Goal: Task Accomplishment & Management: Manage account settings

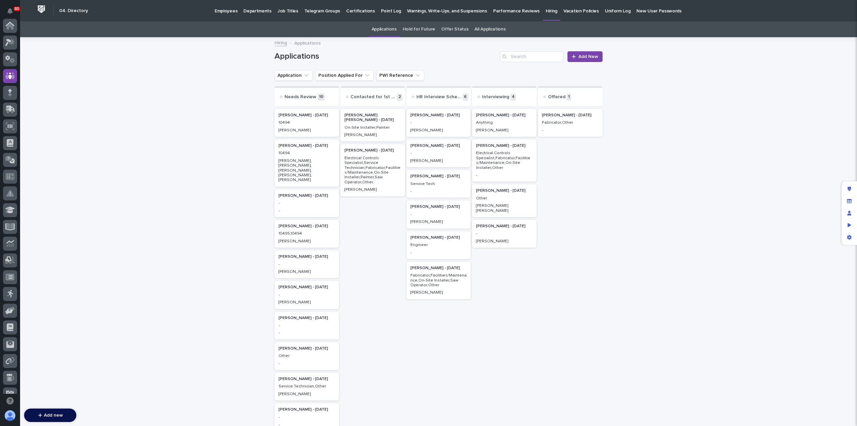
scroll to position [50, 0]
click at [519, 156] on p "Electrical Controls Specialist,Fabricator,Facilities/Maintenance,On-Site Instal…" at bounding box center [504, 160] width 57 height 19
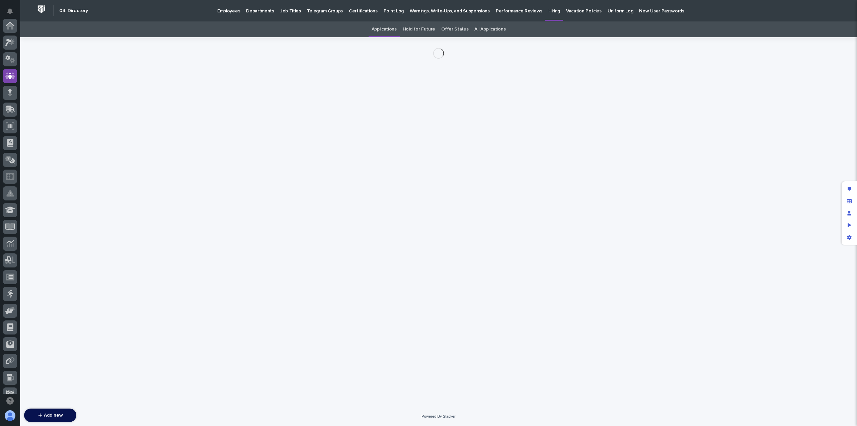
scroll to position [50, 0]
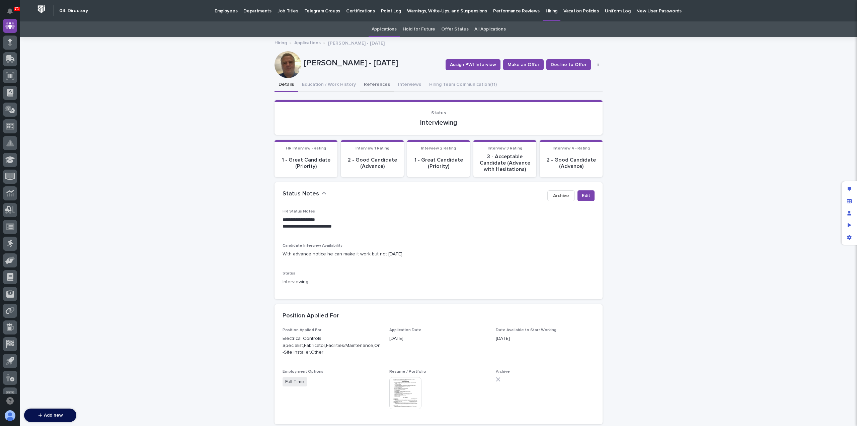
click at [378, 85] on button "References" at bounding box center [377, 85] width 34 height 14
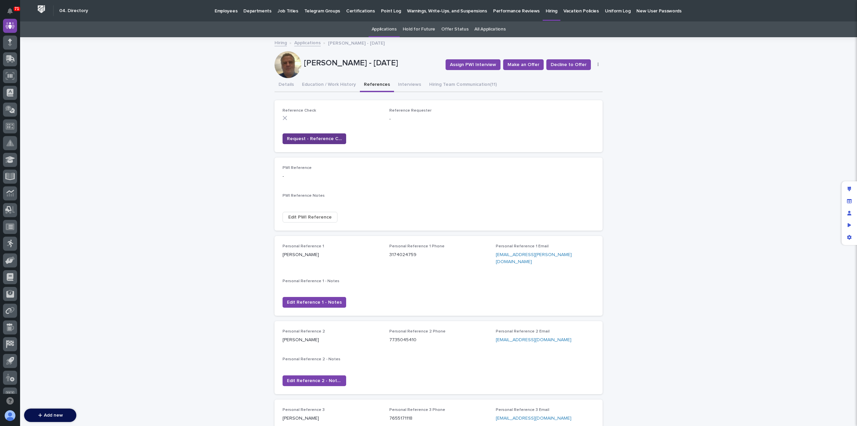
click at [321, 138] on span "Request - Reference Check" at bounding box center [314, 138] width 55 height 7
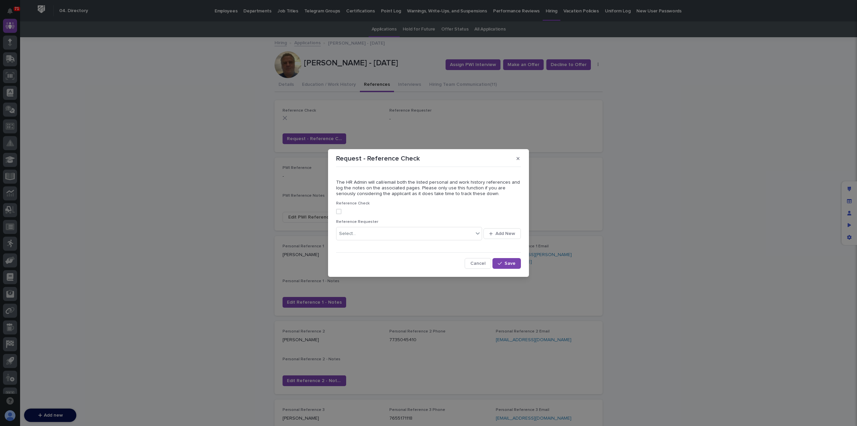
click at [338, 212] on span at bounding box center [338, 211] width 5 height 5
click at [350, 233] on div "Select..." at bounding box center [347, 233] width 17 height 7
type input "****"
click at [508, 264] on span "Save" at bounding box center [510, 263] width 11 height 5
click at [387, 232] on div "Paul Hershberger" at bounding box center [401, 234] width 129 height 12
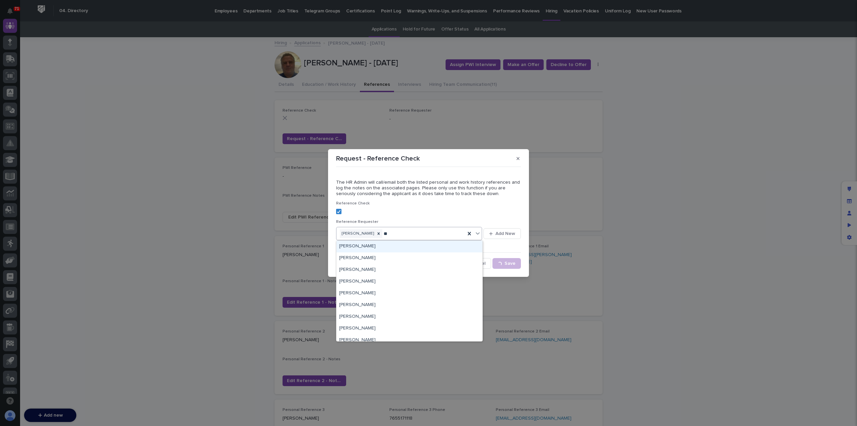
type input "***"
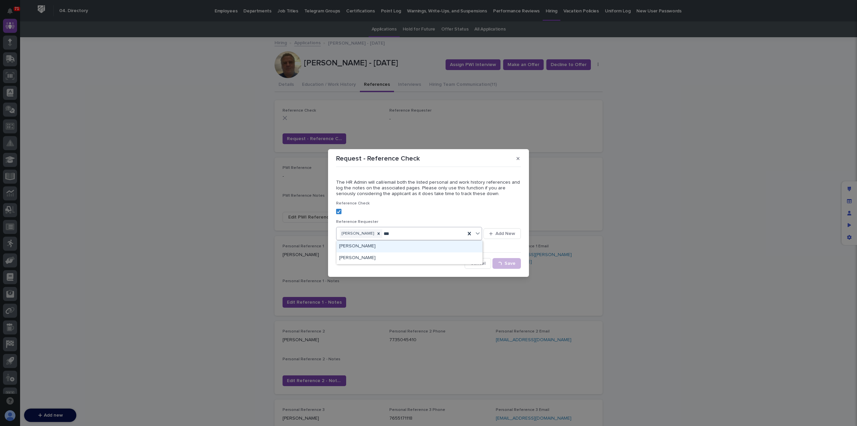
click at [349, 250] on div "Pat Kelley" at bounding box center [410, 247] width 146 height 12
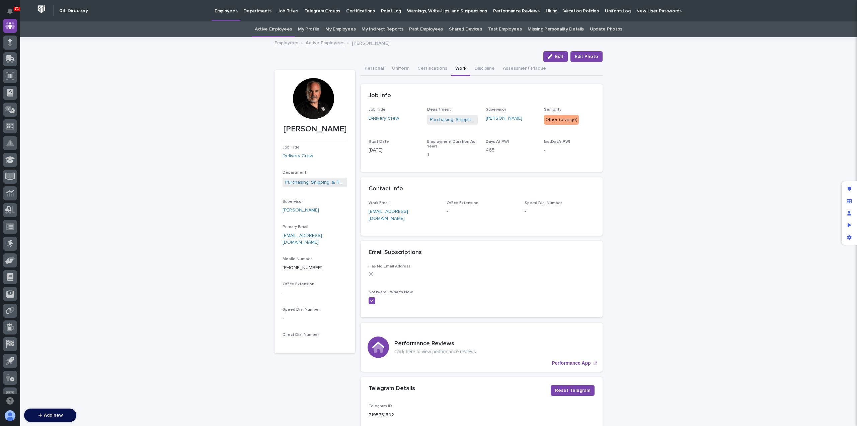
click at [546, 12] on p "Hiring" at bounding box center [552, 7] width 12 height 14
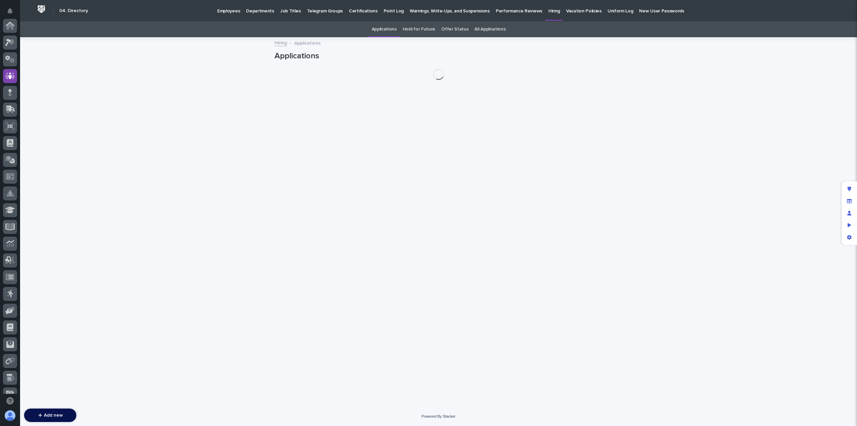
scroll to position [50, 0]
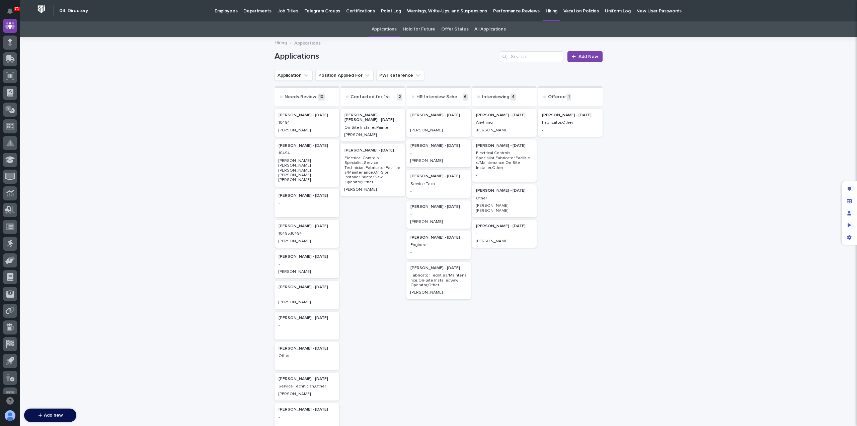
click at [298, 122] on p "10494" at bounding box center [307, 122] width 57 height 5
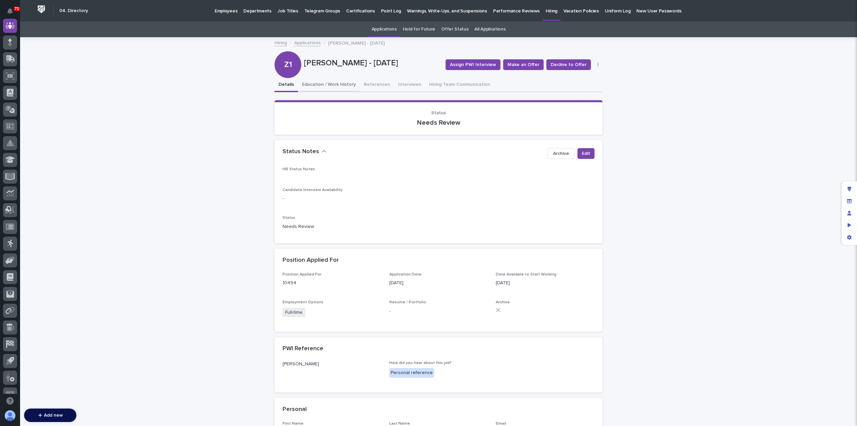
click at [328, 80] on button "Education / Work History" at bounding box center [329, 85] width 62 height 14
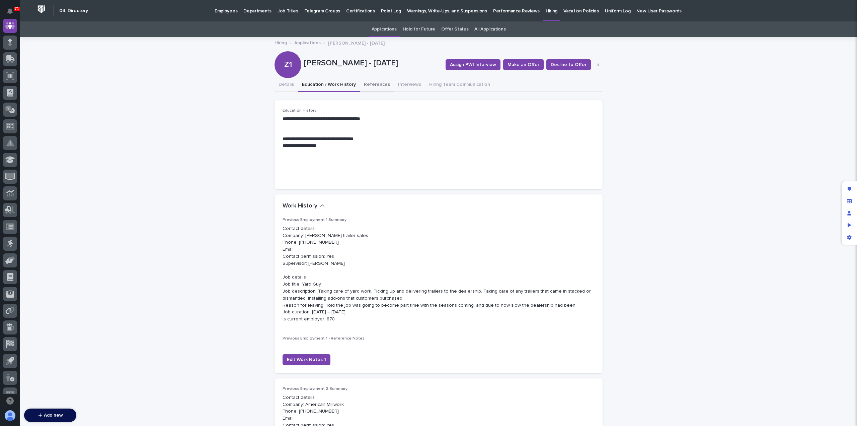
click at [363, 87] on button "References" at bounding box center [377, 85] width 34 height 14
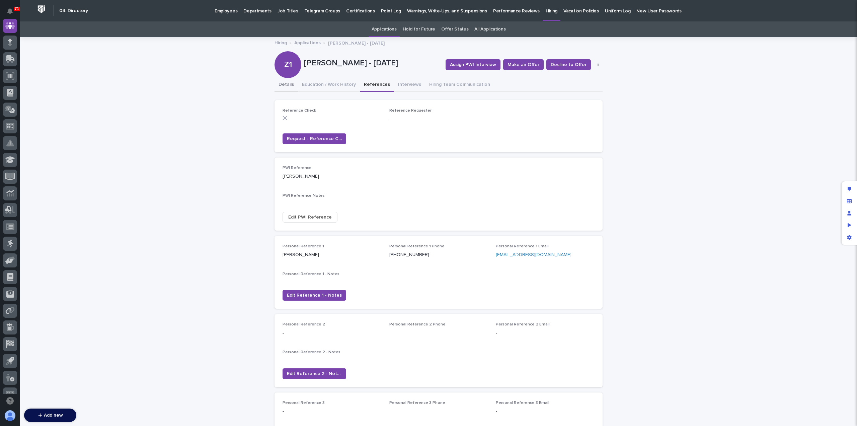
click at [279, 84] on button "Details" at bounding box center [286, 85] width 23 height 14
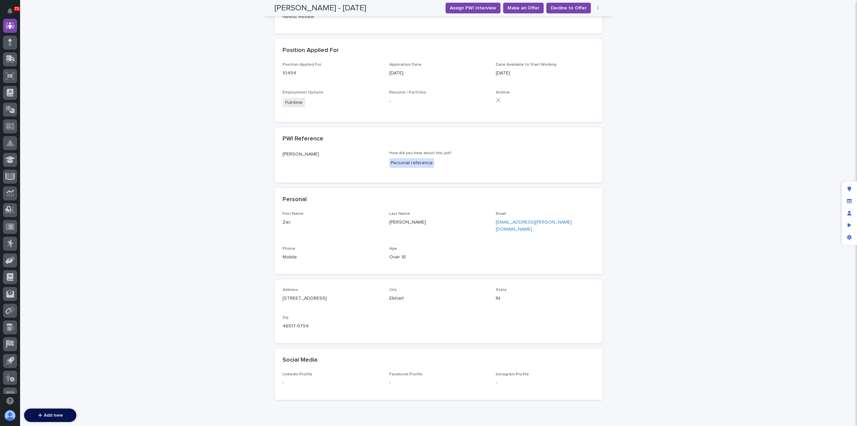
scroll to position [210, 0]
click at [558, 103] on div "Archive" at bounding box center [545, 98] width 99 height 17
click at [852, 191] on div "Edit layout" at bounding box center [850, 189] width 12 height 12
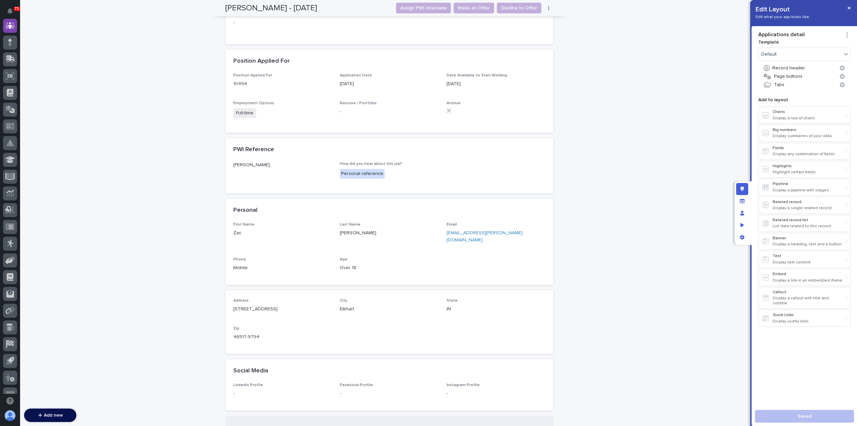
scroll to position [307, 0]
click at [498, 114] on div "Archive" at bounding box center [496, 109] width 99 height 17
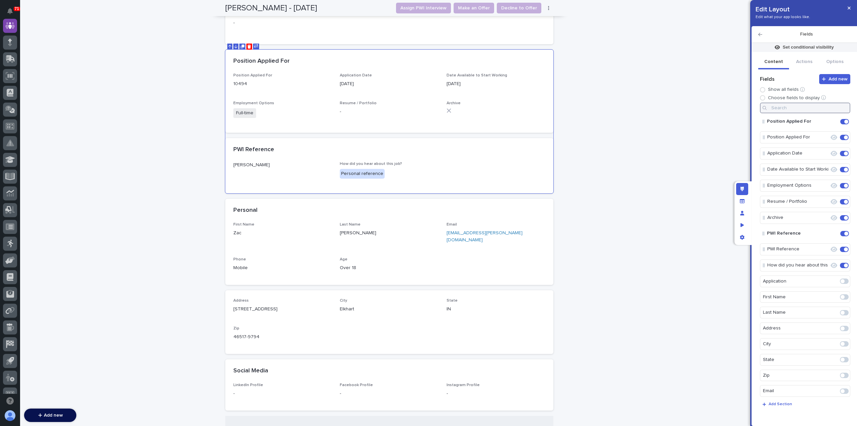
click at [797, 106] on input at bounding box center [805, 107] width 90 height 11
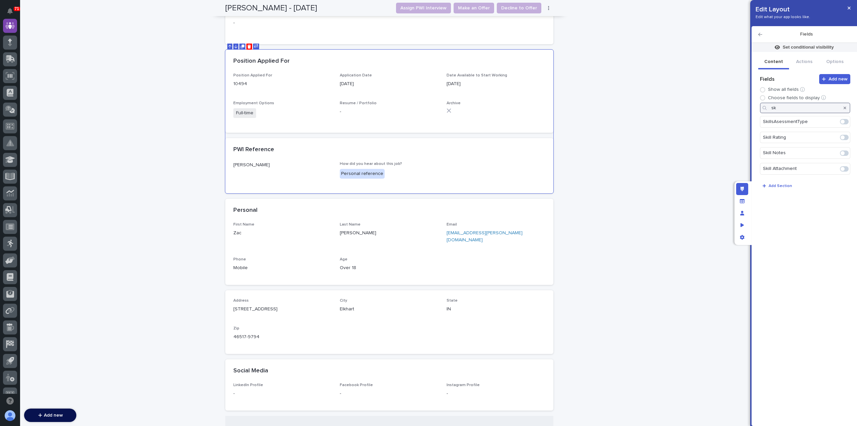
type input "s"
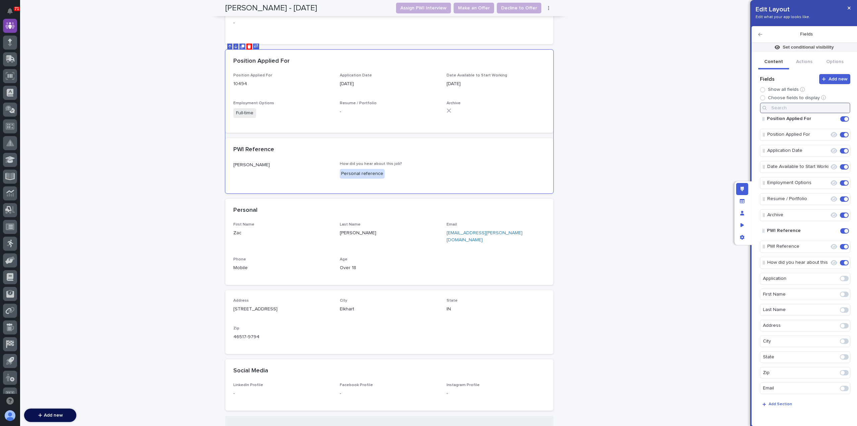
scroll to position [0, 0]
click at [746, 201] on div "Manage fields and data" at bounding box center [743, 201] width 12 height 12
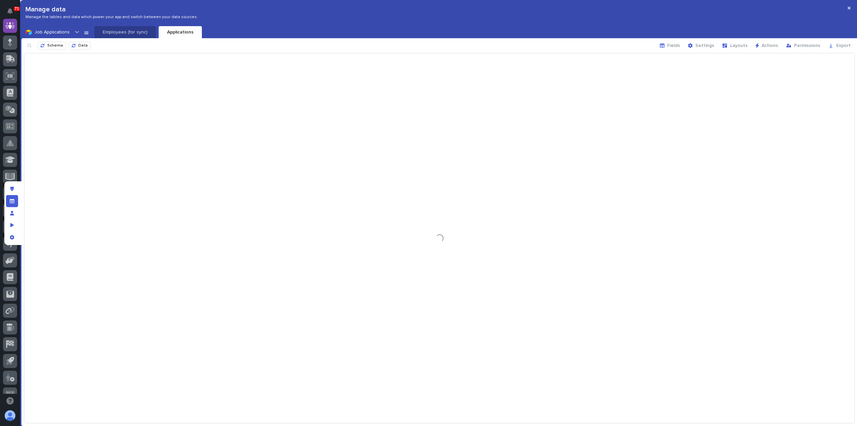
scroll to position [210, 0]
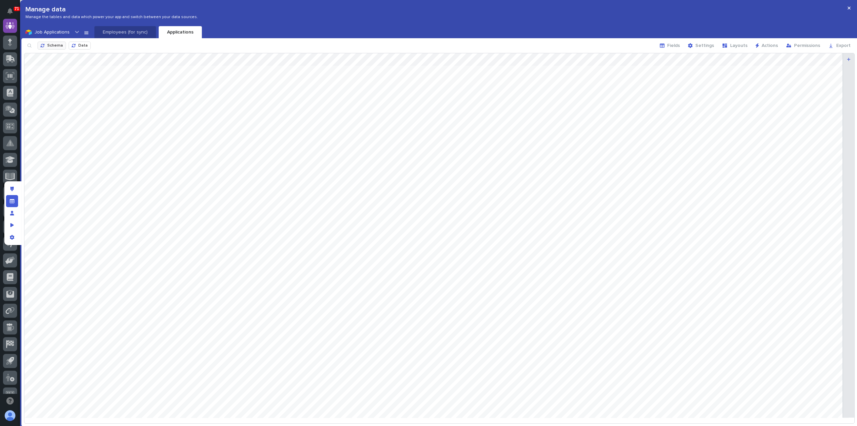
click at [57, 44] on span "Schema" at bounding box center [55, 46] width 16 height 4
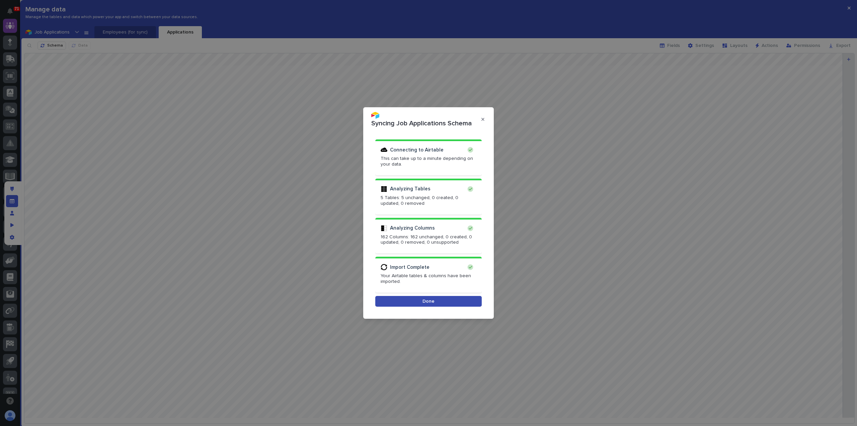
click at [433, 298] on button "Done" at bounding box center [428, 301] width 107 height 11
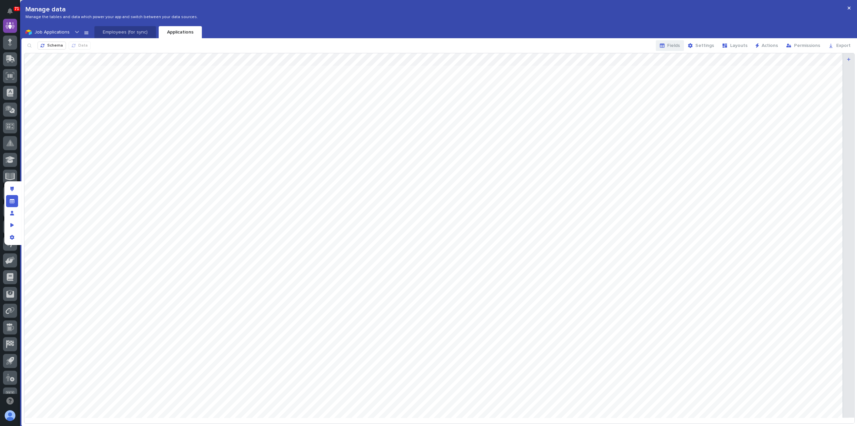
click at [680, 45] on span "Fields" at bounding box center [674, 45] width 13 height 5
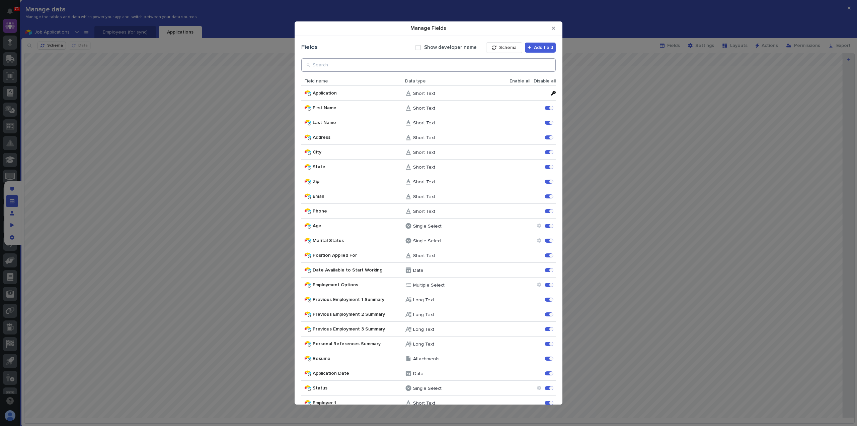
click at [316, 66] on input "Manage Fields" at bounding box center [428, 64] width 255 height 13
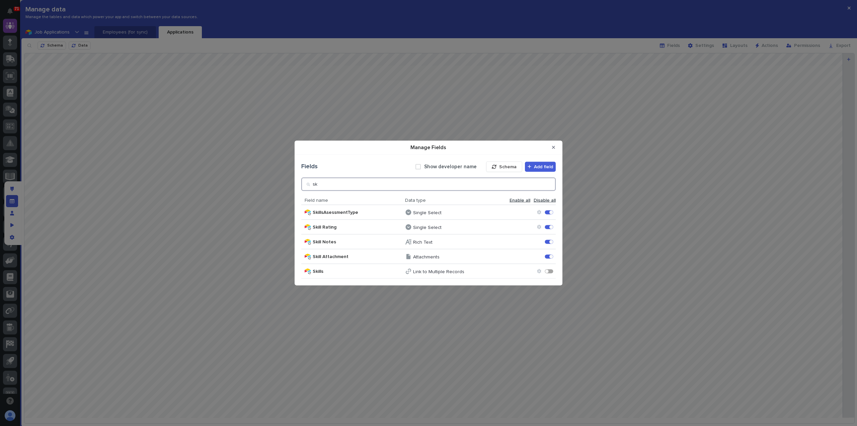
type input "sk"
click at [539, 272] on icon "Manage Fields" at bounding box center [539, 271] width 4 height 4
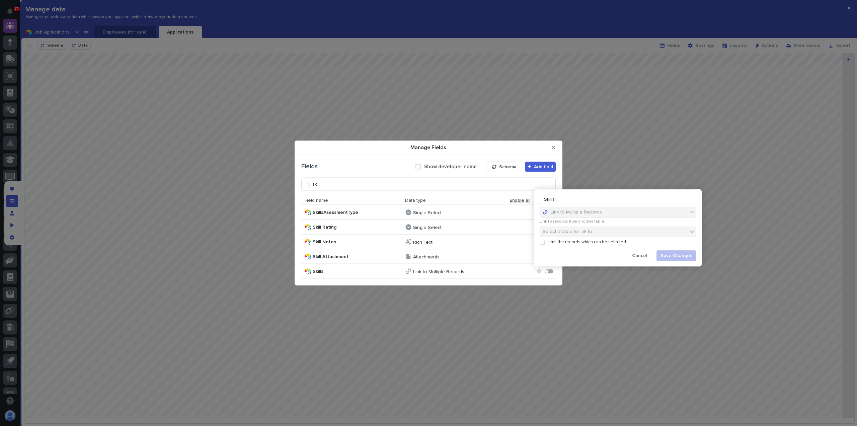
click at [551, 273] on div "Manage Fields" at bounding box center [549, 271] width 8 height 4
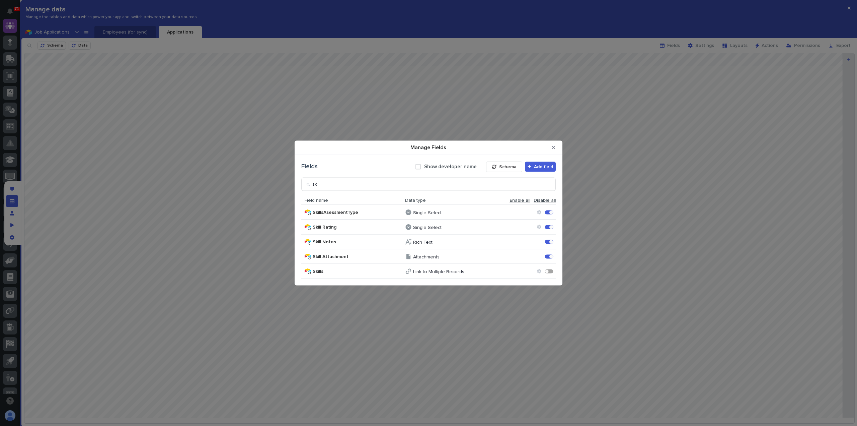
click at [552, 269] on div "Manage Fields" at bounding box center [549, 271] width 8 height 4
click at [539, 272] on icon "Manage Fields" at bounding box center [539, 271] width 4 height 4
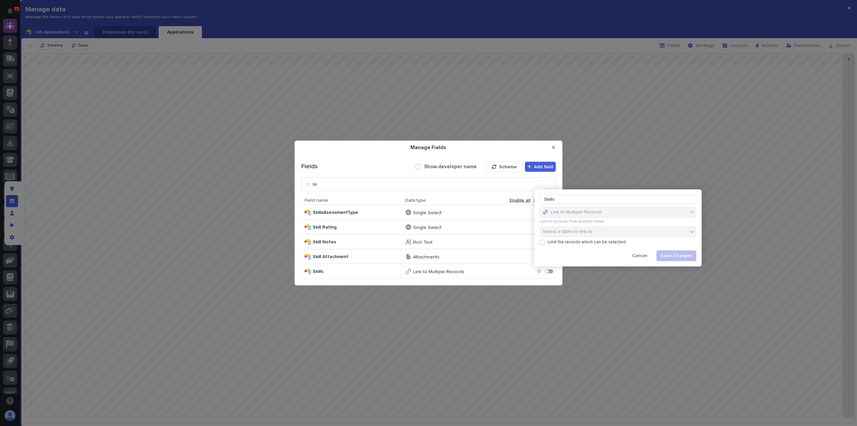
click at [507, 271] on div "Skills Enable" at bounding box center [518, 271] width 75 height 10
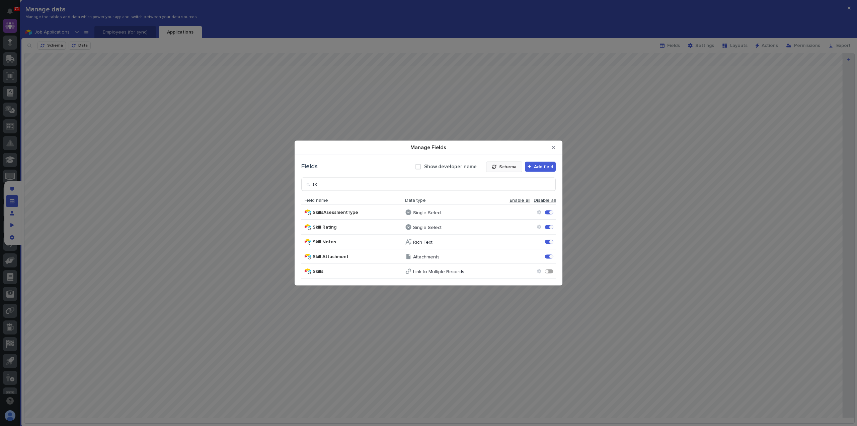
click at [505, 165] on span "Schema" at bounding box center [507, 166] width 17 height 5
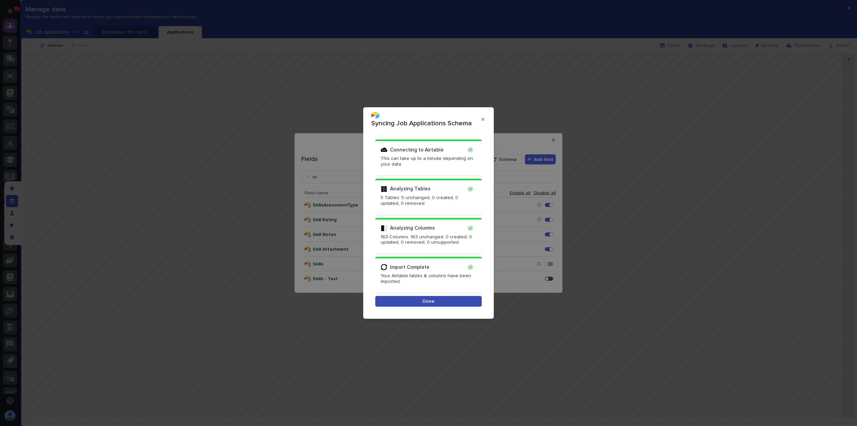
click at [428, 301] on span "Done" at bounding box center [429, 301] width 12 height 5
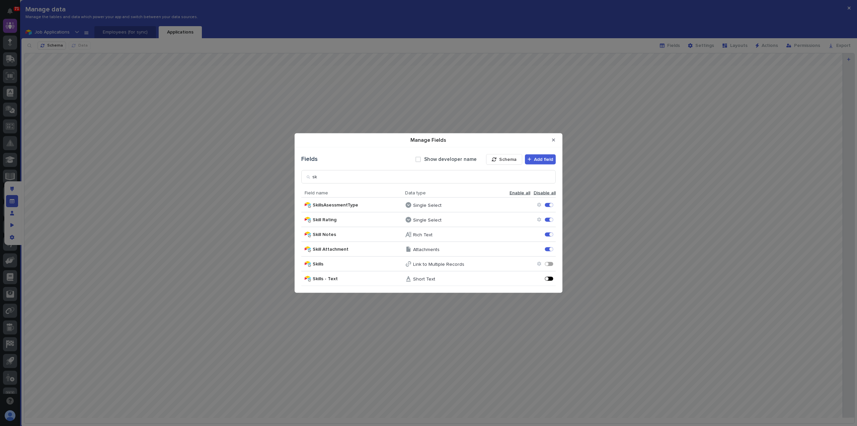
click at [550, 280] on div "Manage Fields" at bounding box center [549, 278] width 8 height 4
click at [554, 141] on icon "Close Modal" at bounding box center [553, 140] width 3 height 5
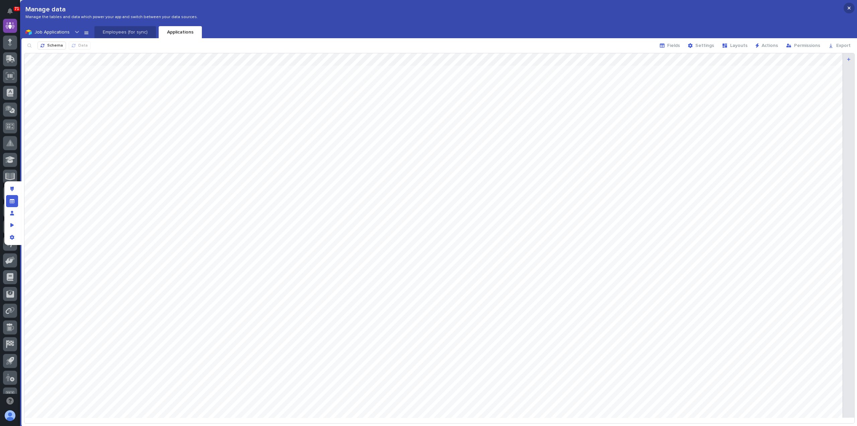
click at [849, 8] on icon "button" at bounding box center [849, 8] width 3 height 3
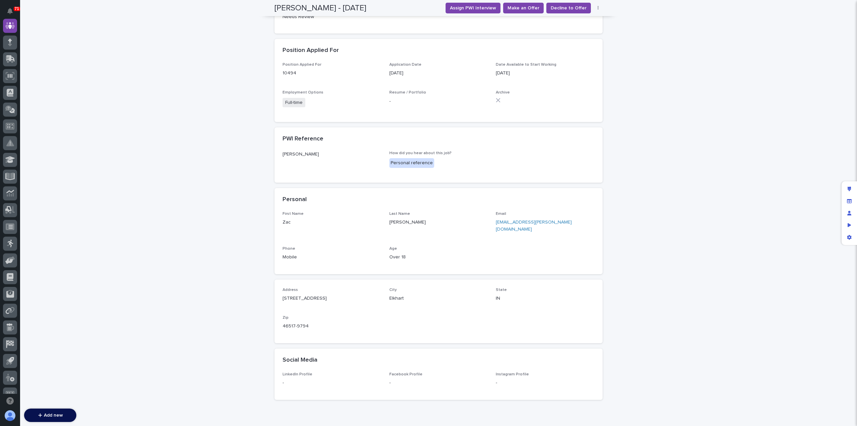
click at [527, 113] on span "Archive" at bounding box center [545, 102] width 99 height 24
click at [509, 152] on div "[PERSON_NAME] How did you hear about this job? Personal reference" at bounding box center [439, 163] width 312 height 24
click at [848, 189] on icon "Edit layout" at bounding box center [850, 189] width 4 height 5
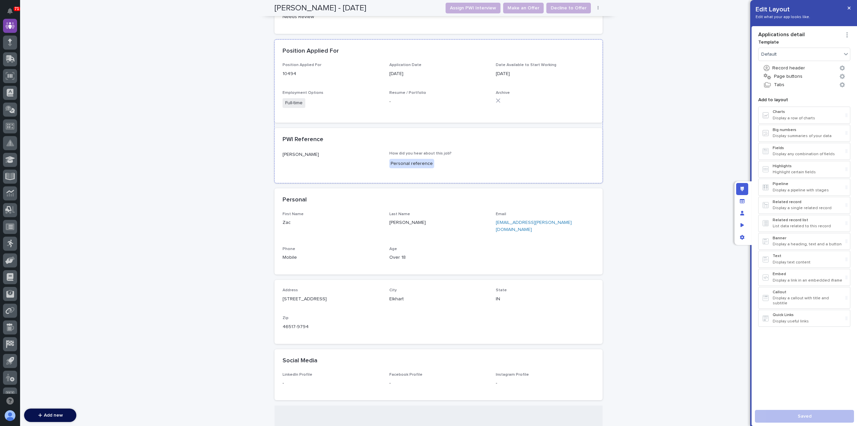
scroll to position [257, 0]
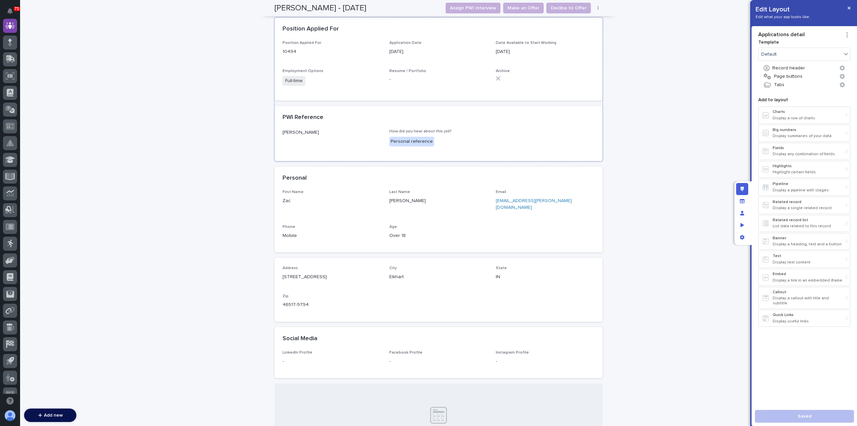
click at [512, 114] on div "Position Applied For Position Applied For 10494 Application Date [DATE] Date Av…" at bounding box center [439, 89] width 328 height 144
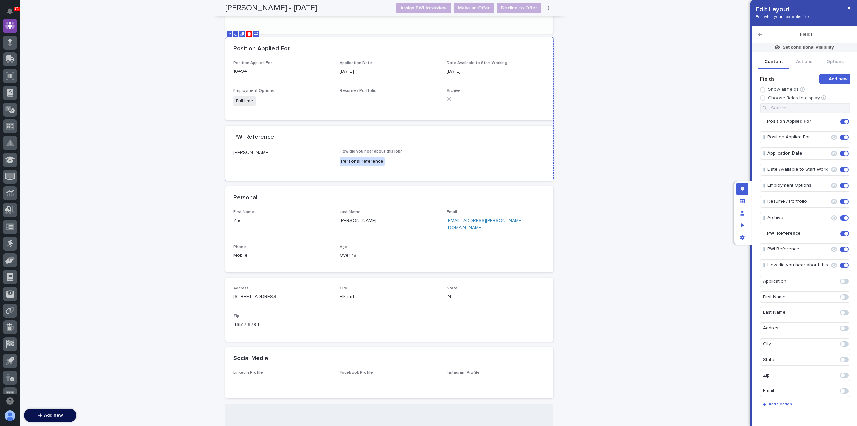
scroll to position [307, 0]
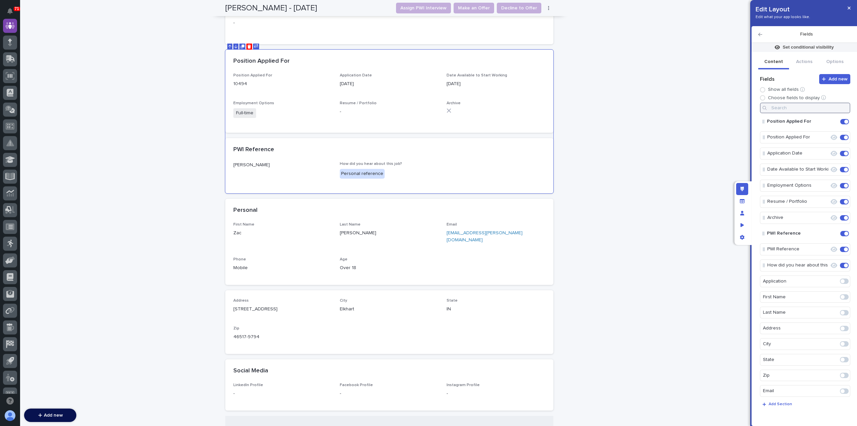
click at [792, 109] on input at bounding box center [805, 107] width 90 height 11
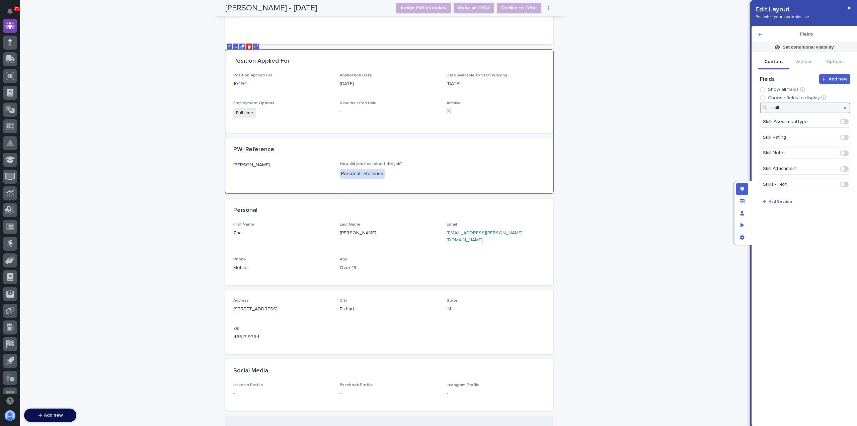
click at [844, 183] on span at bounding box center [843, 184] width 4 height 4
type input "skill"
click at [846, 108] on icon "button" at bounding box center [845, 108] width 3 height 3
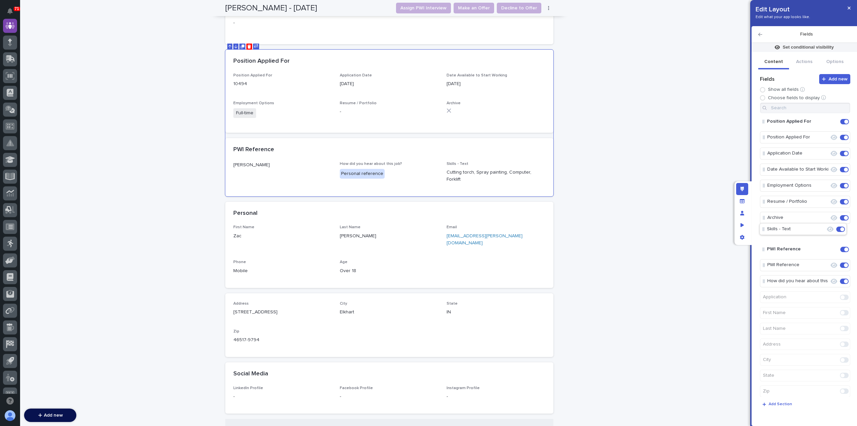
drag, startPoint x: 763, startPoint y: 279, endPoint x: 763, endPoint y: 227, distance: 51.9
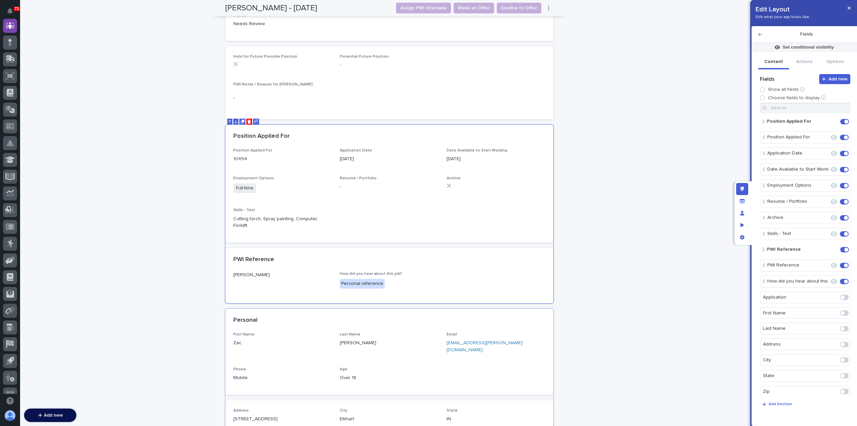
scroll to position [231, 0]
click at [847, 7] on button "button" at bounding box center [849, 8] width 11 height 11
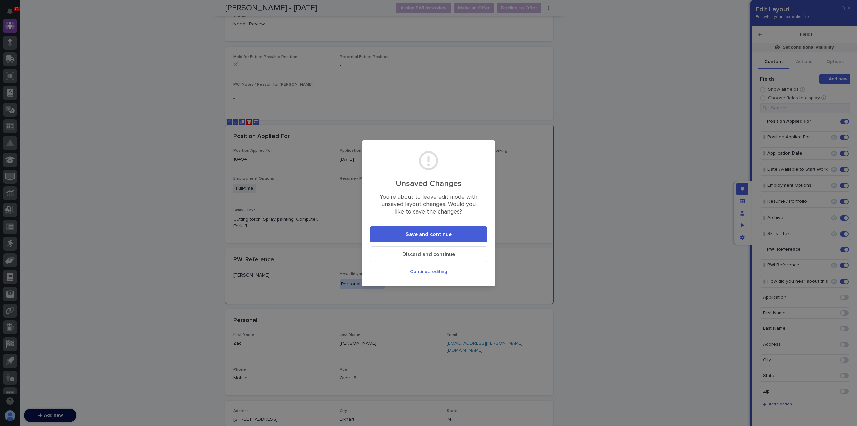
click at [445, 235] on span "Save and continue" at bounding box center [429, 233] width 46 height 5
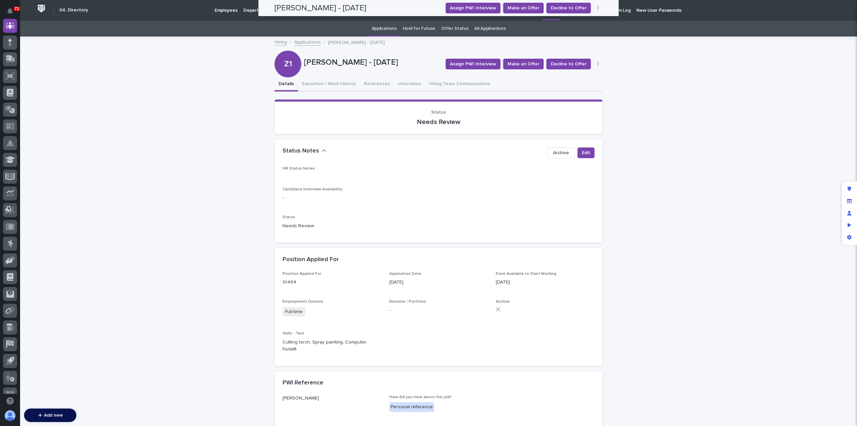
scroll to position [0, 0]
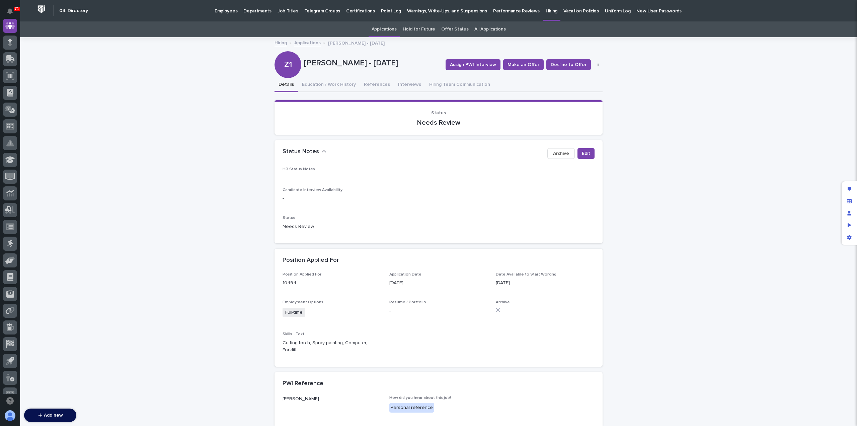
click at [304, 45] on link "Applications" at bounding box center [307, 43] width 26 height 8
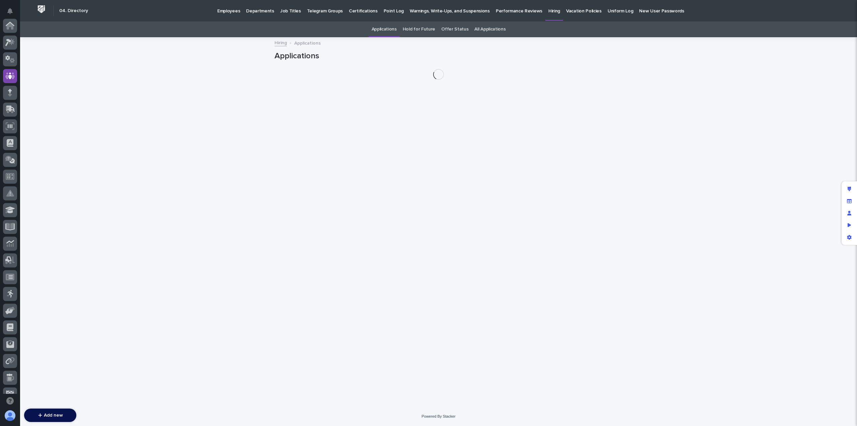
scroll to position [50, 0]
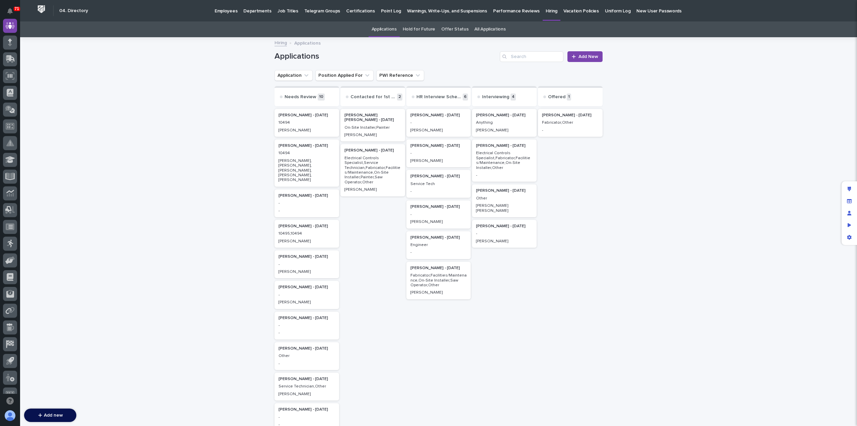
click at [305, 160] on p "[PERSON_NAME], [PERSON_NAME], [PERSON_NAME], [PERSON_NAME], [PERSON_NAME]" at bounding box center [307, 170] width 57 height 24
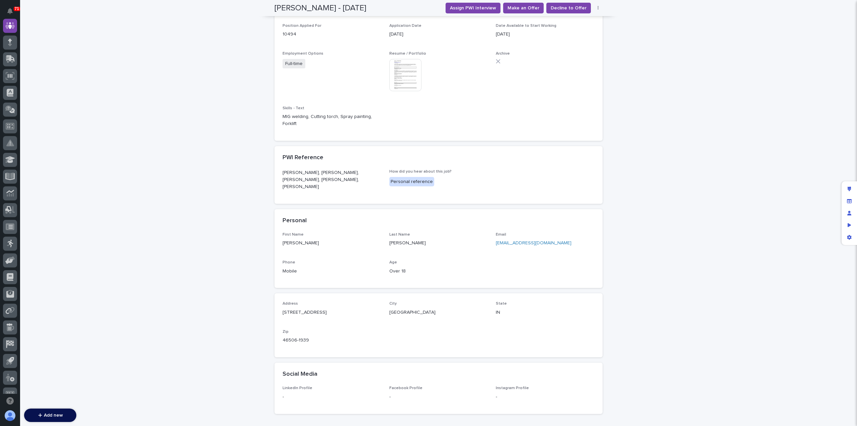
scroll to position [249, 0]
click at [512, 241] on link "[EMAIL_ADDRESS][DOMAIN_NAME]" at bounding box center [534, 243] width 76 height 5
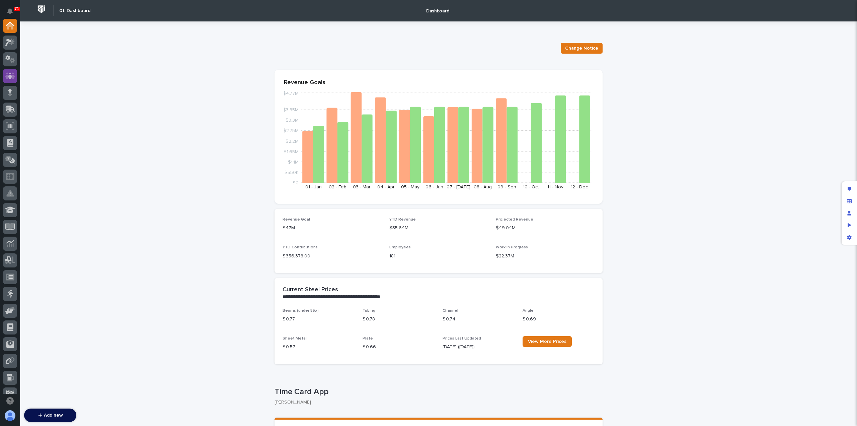
click at [14, 74] on icon at bounding box center [10, 76] width 10 height 8
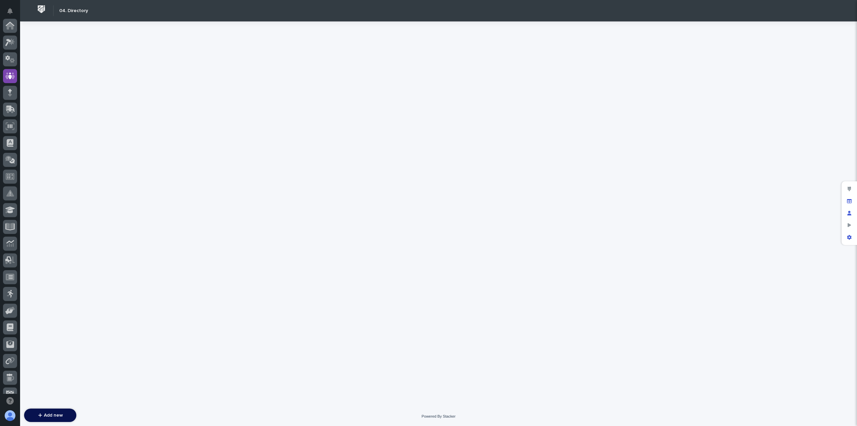
scroll to position [50, 0]
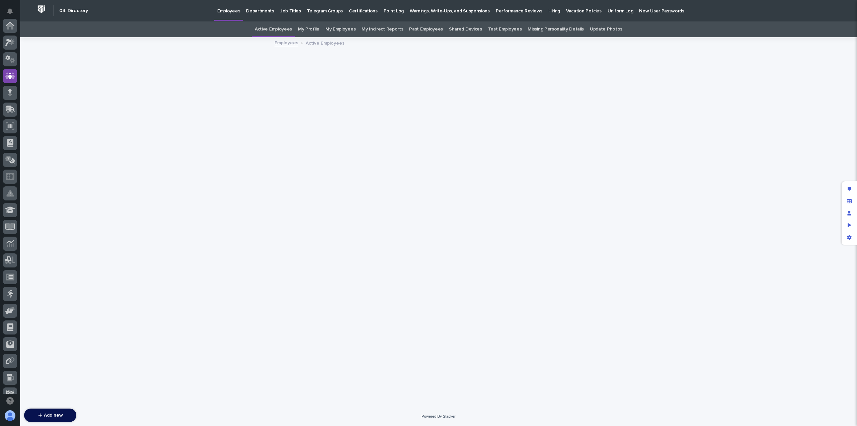
scroll to position [50, 0]
click at [549, 12] on p "Hiring" at bounding box center [555, 7] width 12 height 14
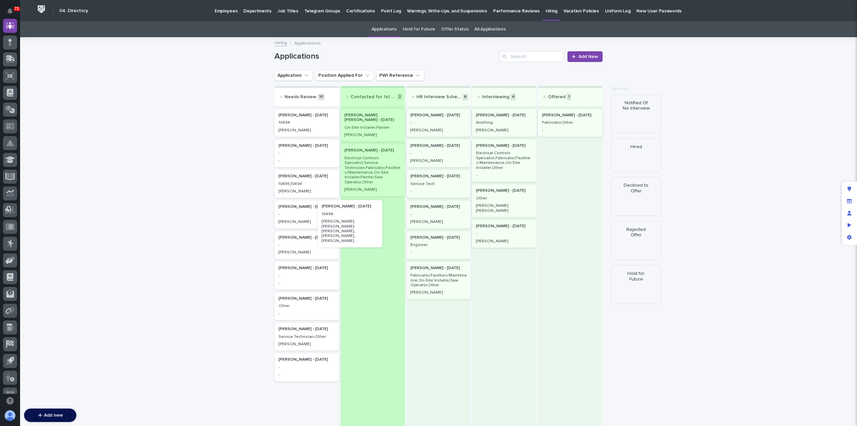
drag, startPoint x: 308, startPoint y: 163, endPoint x: 361, endPoint y: 229, distance: 84.3
click at [358, 227] on div "Needs Review 10 Zac Yoder - 10/09/25 10494 Nathan Overmyer Marc Greenawalt - 10…" at bounding box center [439, 268] width 328 height 365
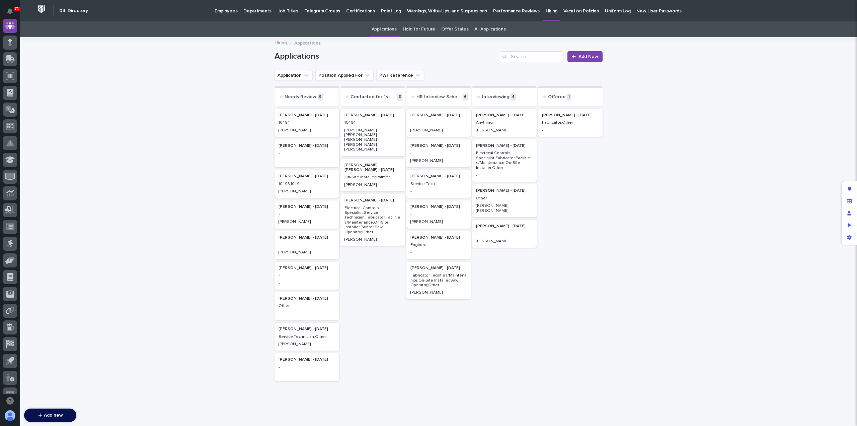
click at [364, 130] on p "[PERSON_NAME], [PERSON_NAME], [PERSON_NAME], [PERSON_NAME], [PERSON_NAME]" at bounding box center [373, 140] width 57 height 24
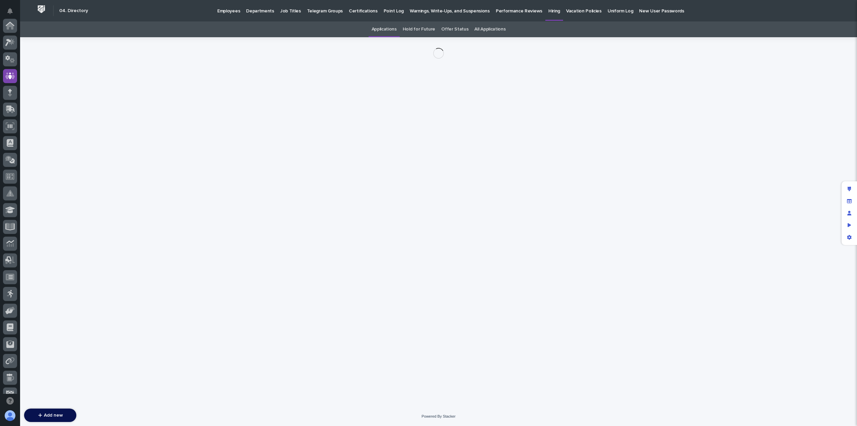
scroll to position [50, 0]
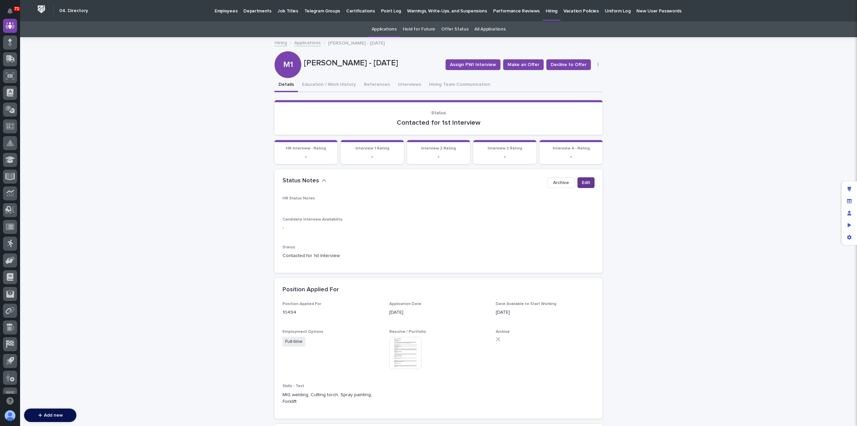
click at [582, 182] on span "Edit" at bounding box center [586, 182] width 8 height 7
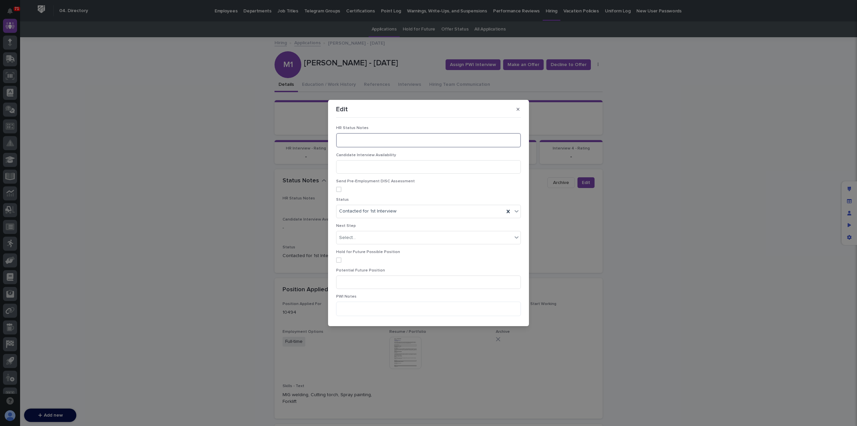
click at [351, 141] on textarea at bounding box center [428, 140] width 185 height 14
type textarea "**********"
click at [505, 315] on span "Save" at bounding box center [510, 315] width 11 height 5
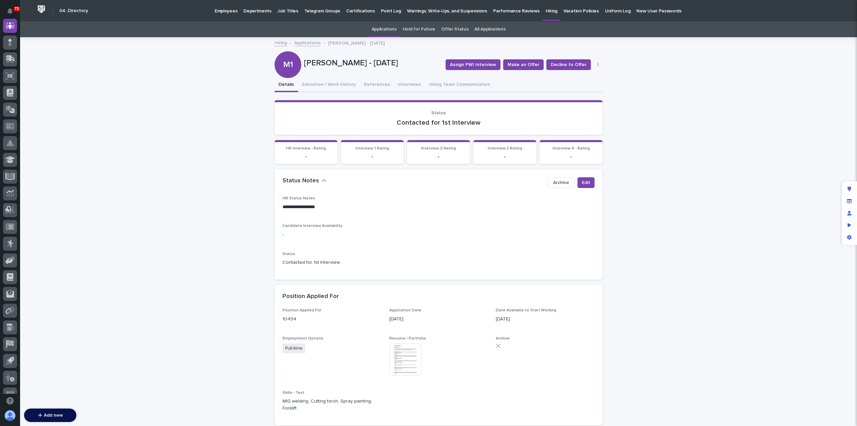
click at [301, 45] on link "Applications" at bounding box center [307, 43] width 26 height 8
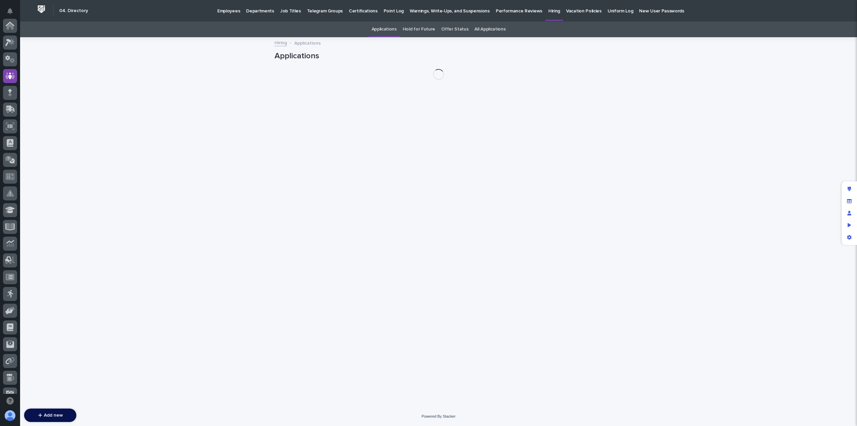
scroll to position [50, 0]
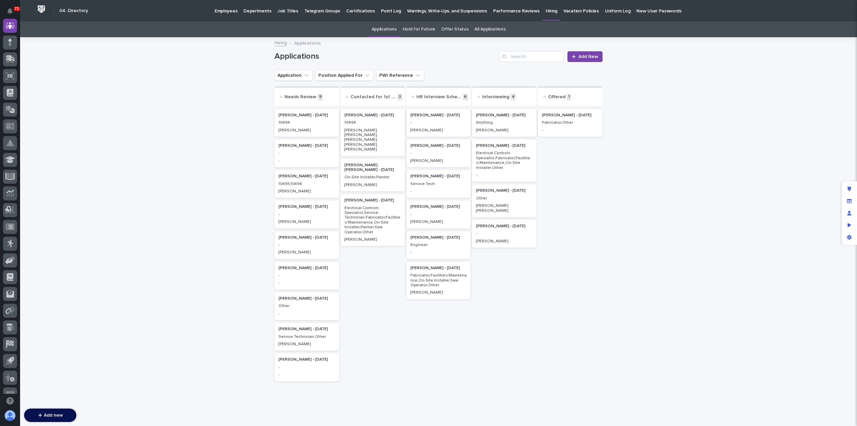
click at [298, 244] on p "-" at bounding box center [307, 245] width 57 height 5
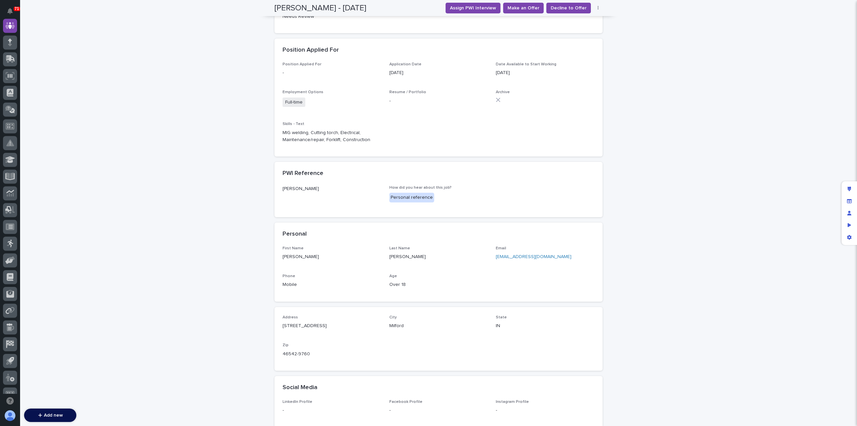
scroll to position [210, 0]
click at [517, 254] on link "eric90haines@gmail.com" at bounding box center [534, 256] width 76 height 5
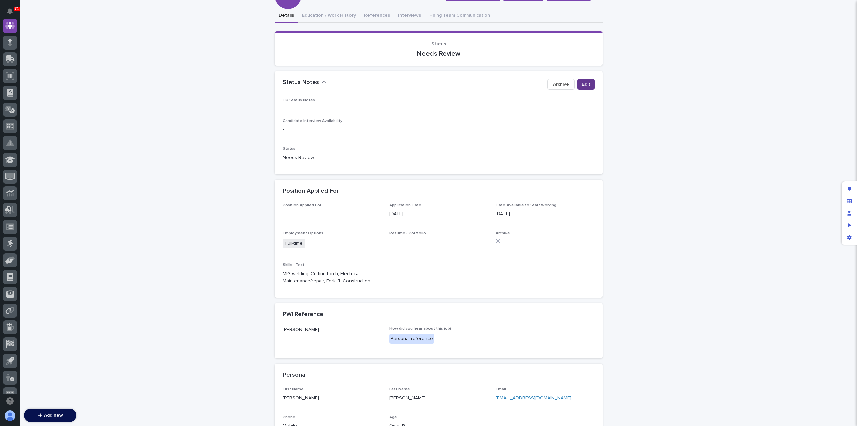
click at [579, 83] on button "Edit" at bounding box center [586, 84] width 17 height 11
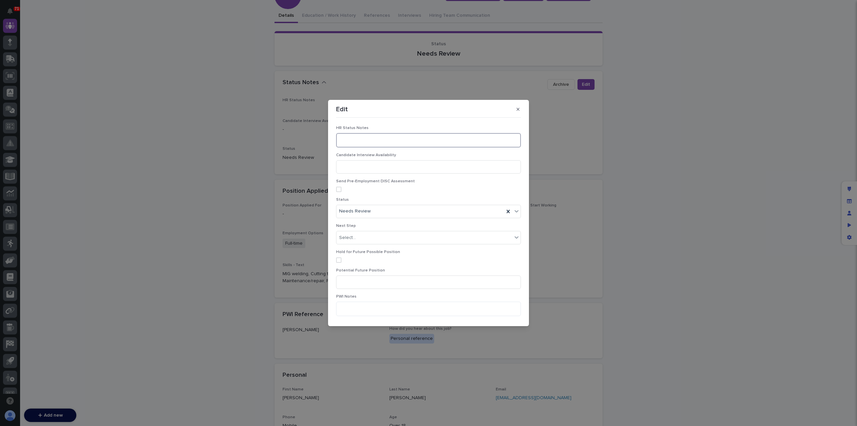
click at [342, 142] on textarea at bounding box center [428, 140] width 185 height 14
type textarea "**********"
click at [371, 213] on div "Needs Review" at bounding box center [421, 211] width 168 height 11
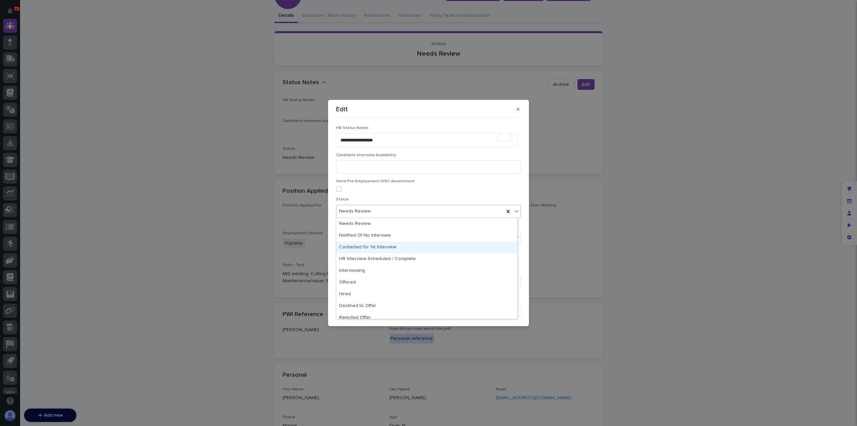
click at [377, 244] on div "Contacted for 1st Interview" at bounding box center [427, 248] width 181 height 12
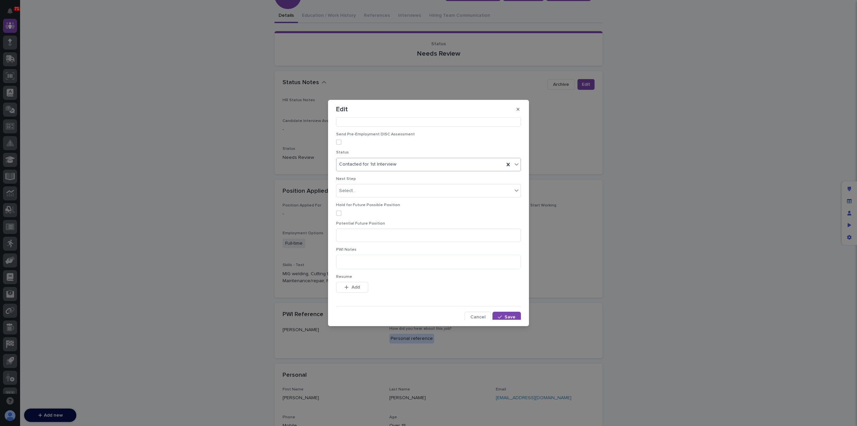
scroll to position [49, 0]
click at [498, 313] on icon "button" at bounding box center [500, 315] width 4 height 5
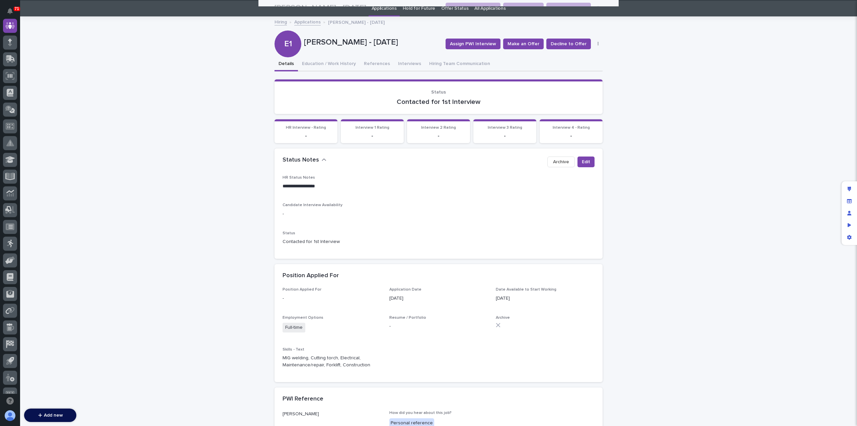
scroll to position [0, 0]
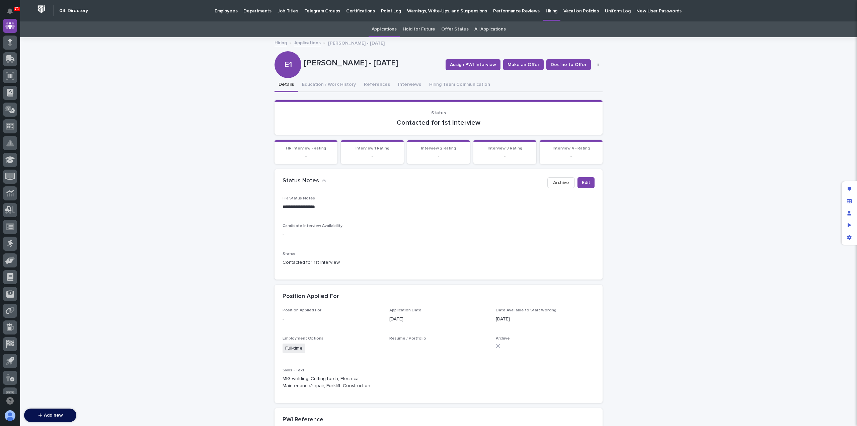
click at [305, 44] on link "Applications" at bounding box center [307, 43] width 26 height 8
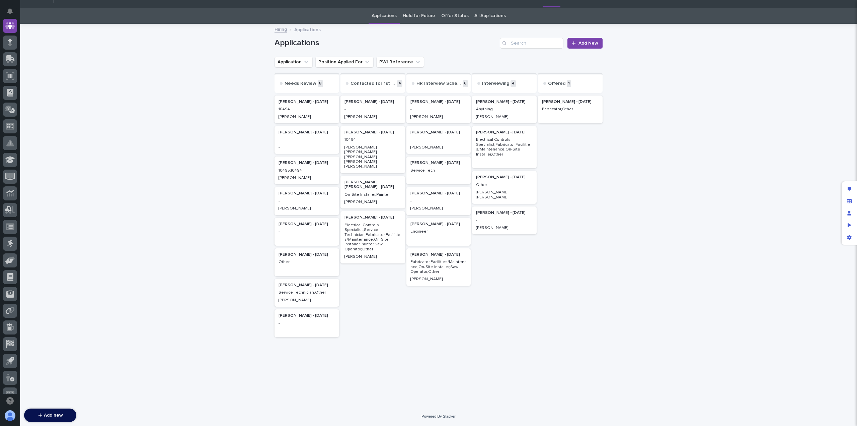
scroll to position [5, 0]
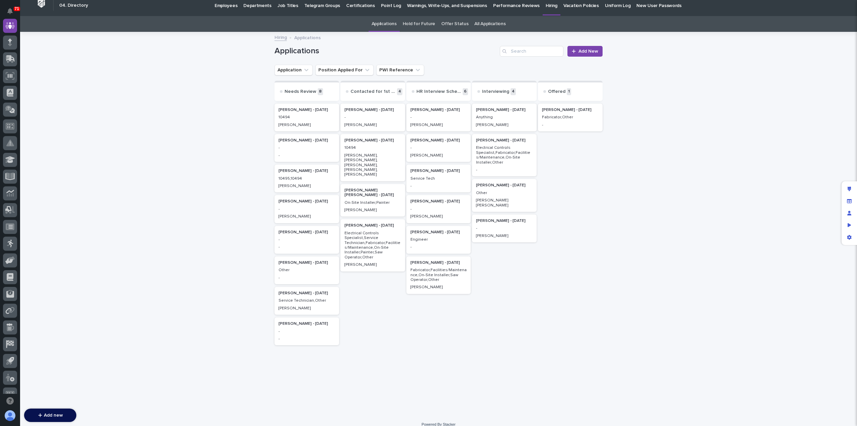
click at [287, 119] on p "10494" at bounding box center [307, 117] width 57 height 5
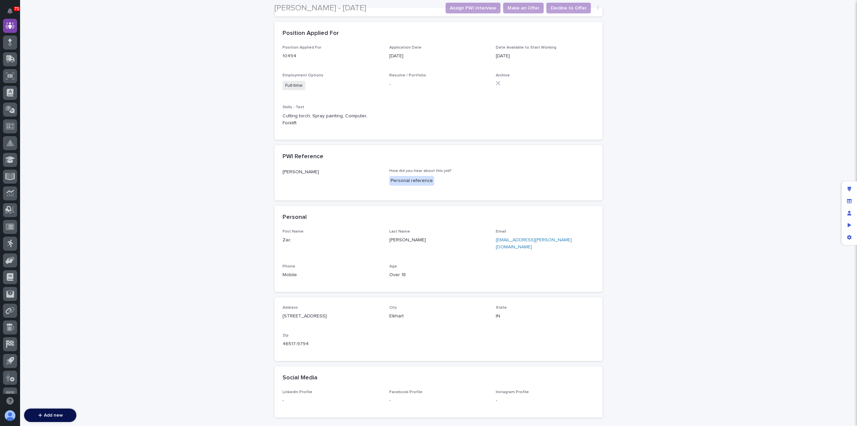
scroll to position [262, 0]
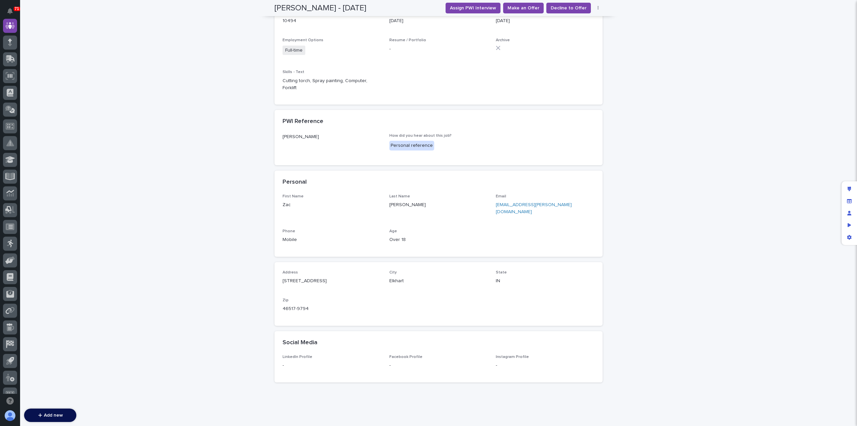
click at [499, 202] on link "[EMAIL_ADDRESS][PERSON_NAME][DOMAIN_NAME]" at bounding box center [534, 208] width 76 height 12
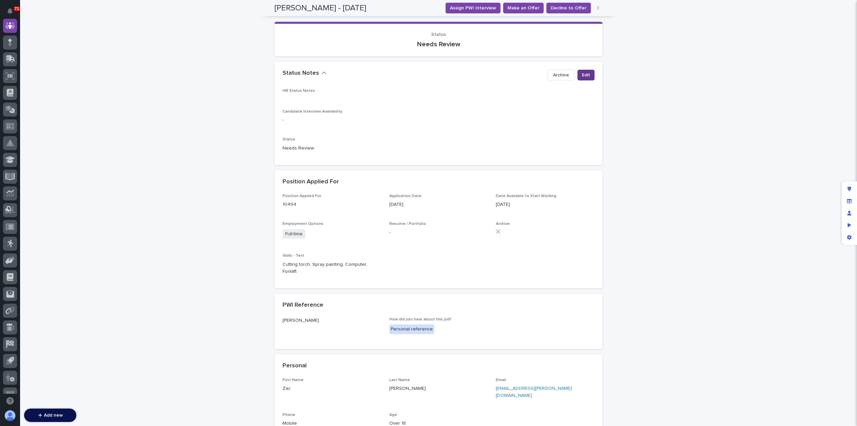
scroll to position [78, 0]
click at [582, 75] on span "Edit" at bounding box center [586, 75] width 8 height 7
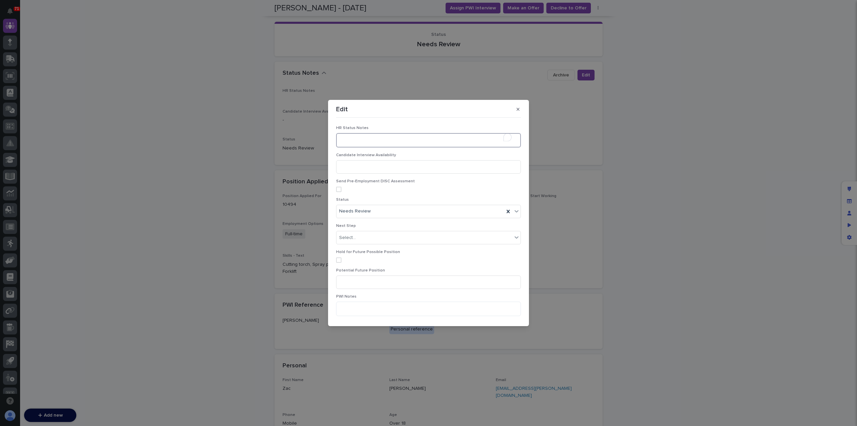
click at [370, 137] on textarea "To enrich screen reader interactions, please activate Accessibility in Grammarl…" at bounding box center [428, 140] width 185 height 14
type textarea "**********"
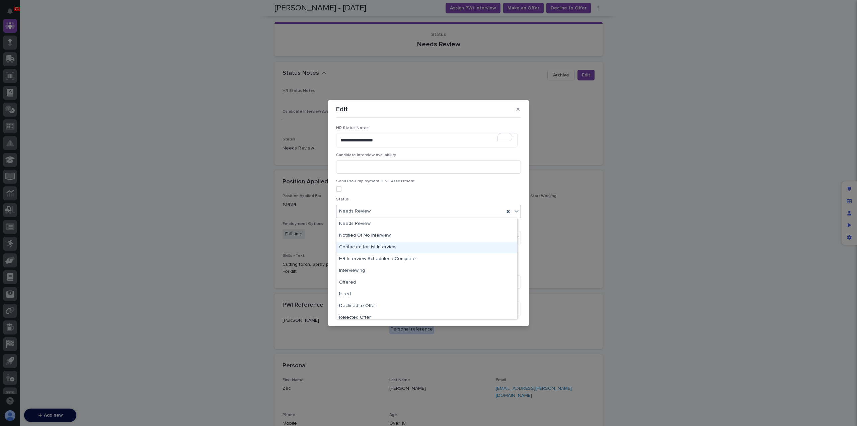
click at [366, 246] on div "Contacted for 1st Interview" at bounding box center [427, 248] width 181 height 12
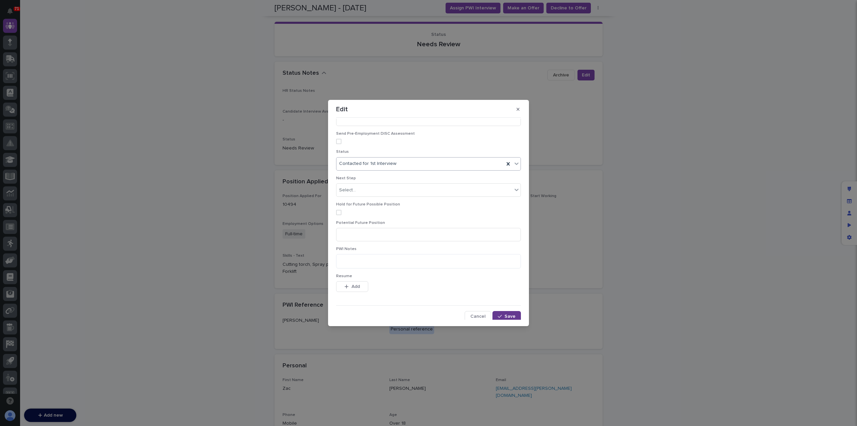
scroll to position [47, 0]
click at [498, 316] on icon "button" at bounding box center [500, 317] width 4 height 5
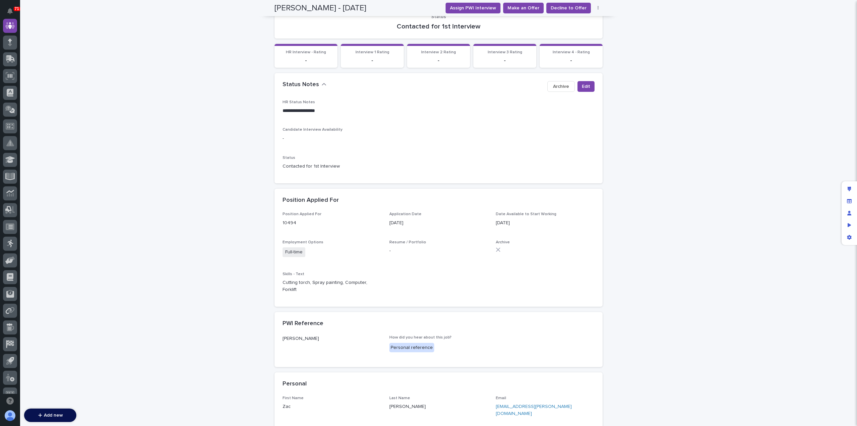
scroll to position [96, 0]
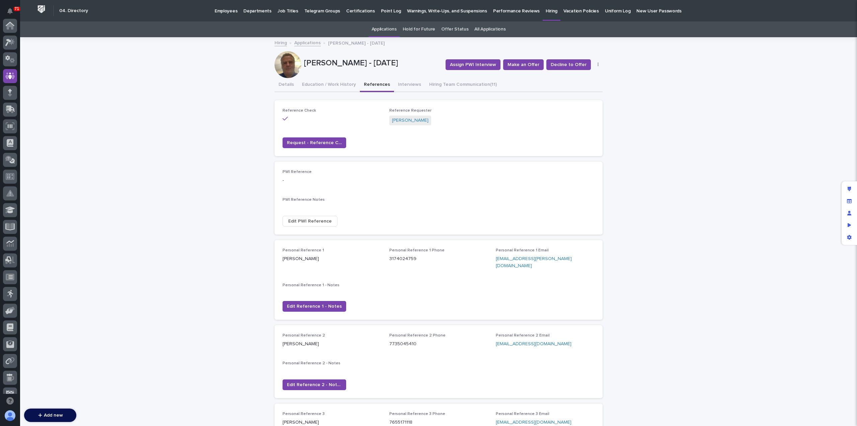
scroll to position [50, 0]
click at [307, 42] on link "Applications" at bounding box center [307, 43] width 26 height 8
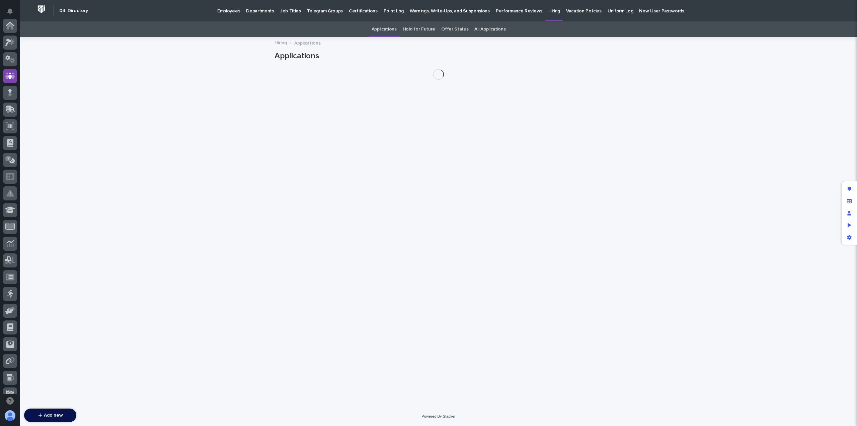
scroll to position [50, 0]
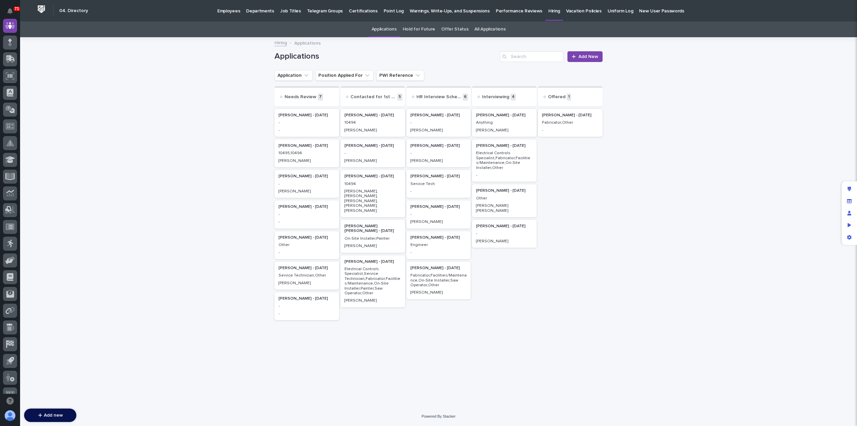
click at [294, 126] on div "Bradley Lent - 10/06/25 - -" at bounding box center [307, 123] width 65 height 28
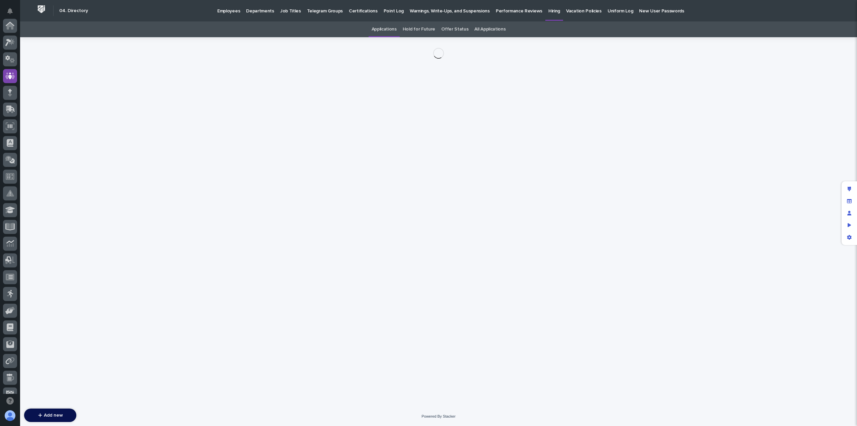
scroll to position [50, 0]
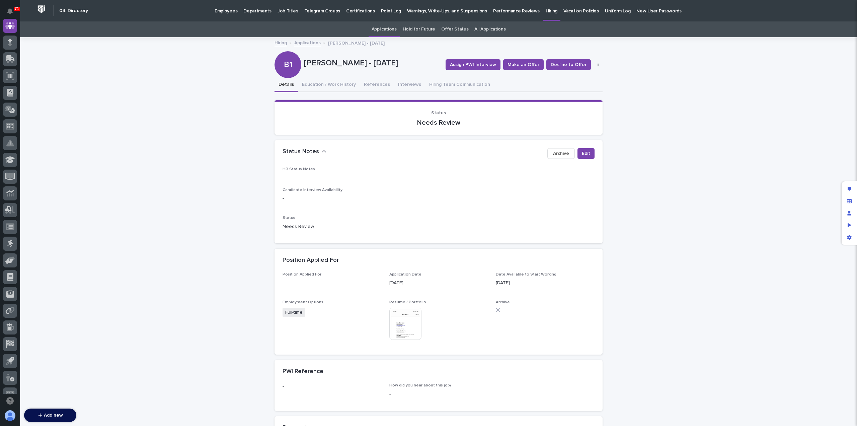
click at [401, 324] on img at bounding box center [406, 323] width 32 height 32
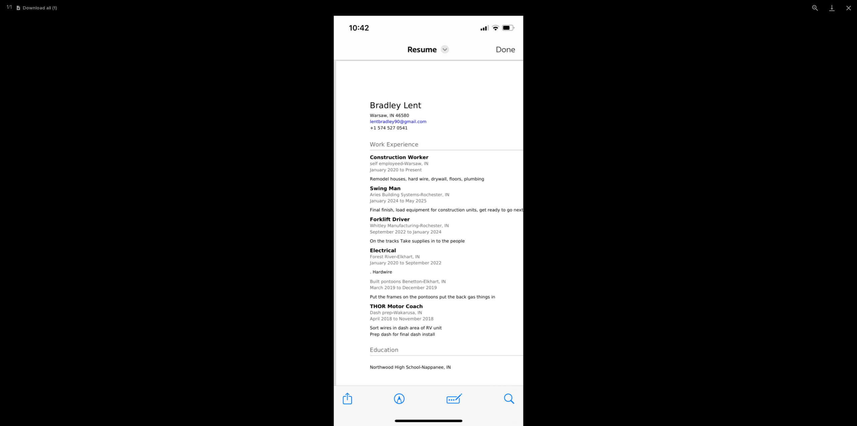
click at [633, 189] on picture at bounding box center [428, 221] width 857 height 410
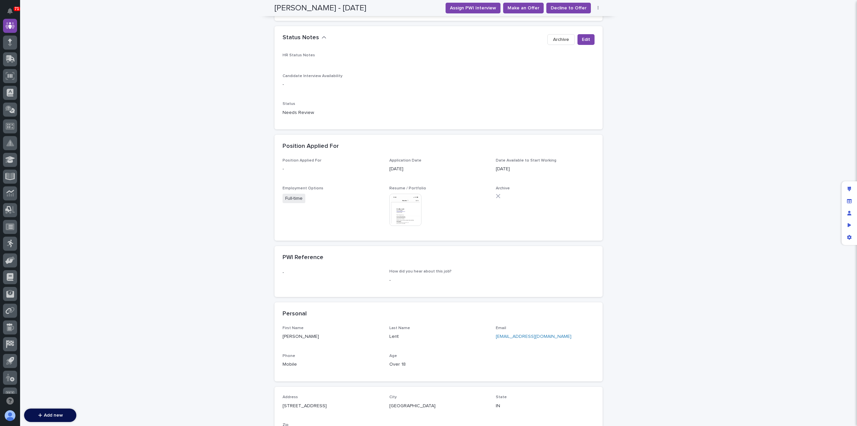
scroll to position [0, 0]
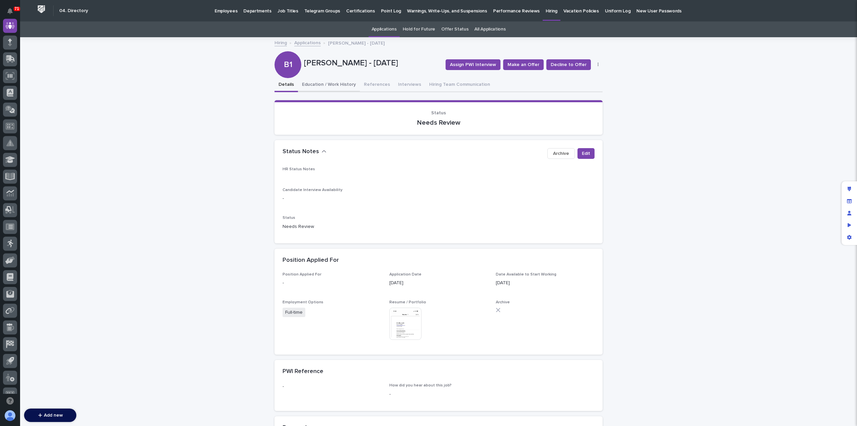
click at [324, 87] on button "Education / Work History" at bounding box center [329, 85] width 62 height 14
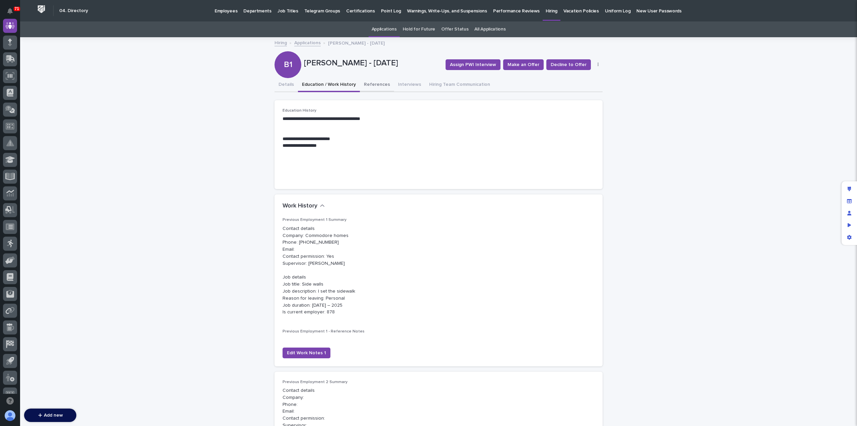
click at [367, 86] on button "References" at bounding box center [377, 85] width 34 height 14
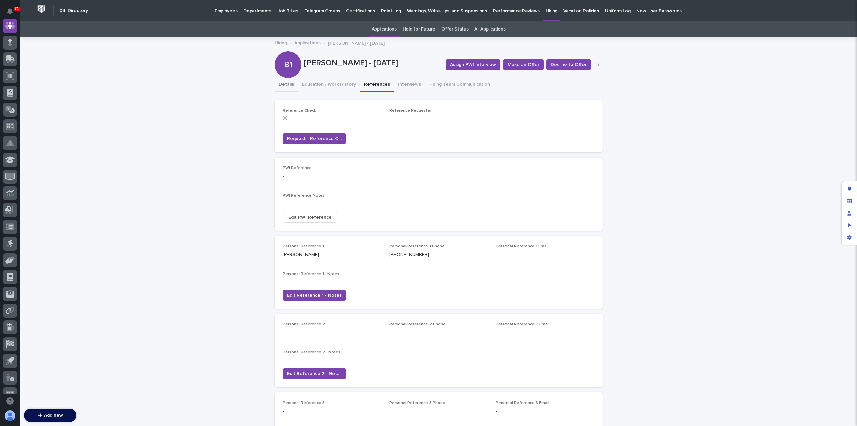
click at [283, 81] on button "Details" at bounding box center [286, 85] width 23 height 14
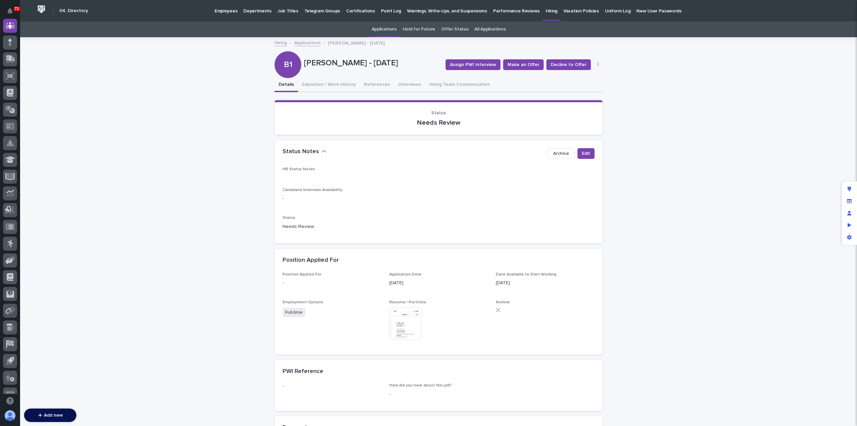
click at [307, 41] on link "Applications" at bounding box center [307, 43] width 26 height 8
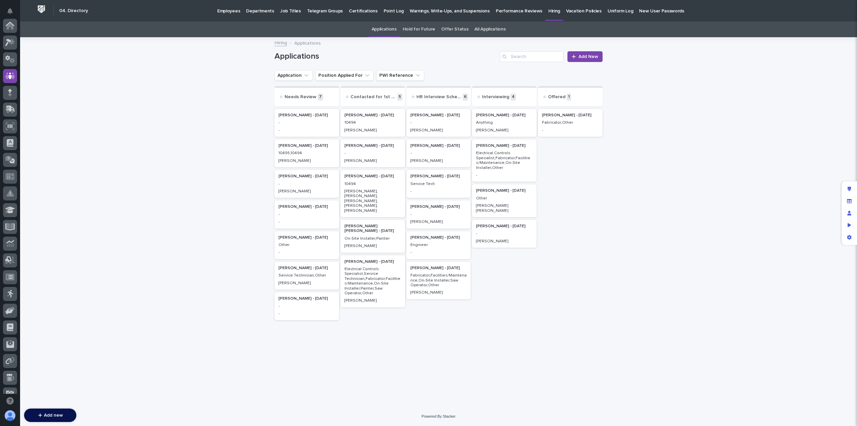
scroll to position [50, 0]
click at [299, 150] on div "10495,10494" at bounding box center [307, 152] width 57 height 6
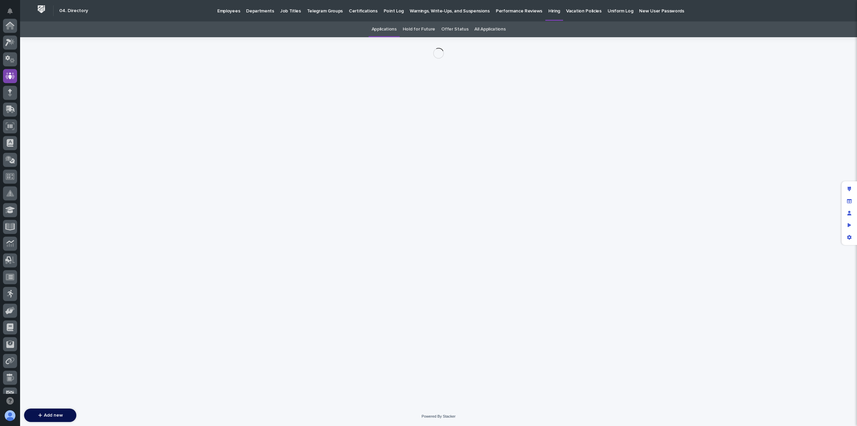
scroll to position [50, 0]
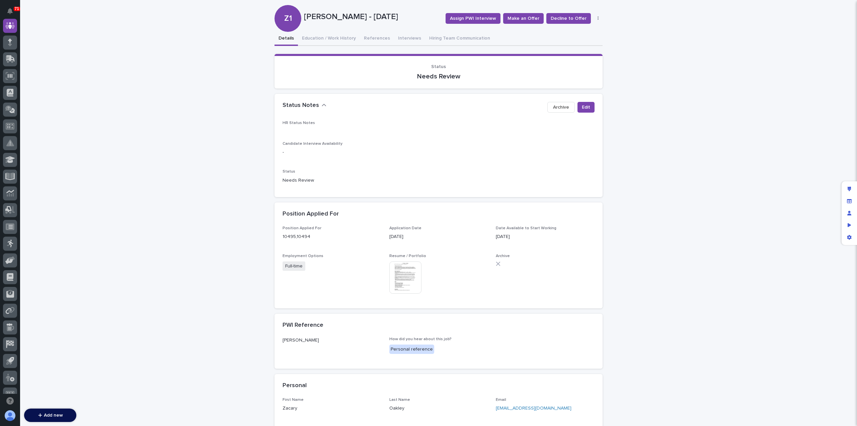
click at [409, 273] on img at bounding box center [406, 277] width 32 height 32
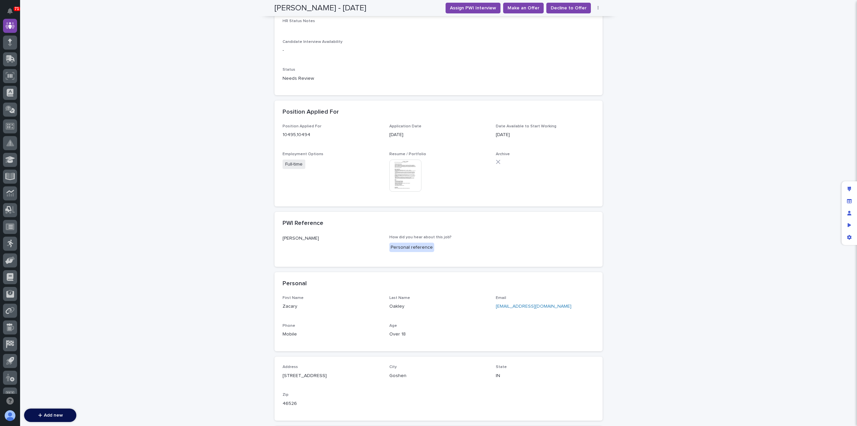
scroll to position [148, 0]
click at [510, 304] on link "zac.oakley@gmail.com" at bounding box center [534, 305] width 76 height 5
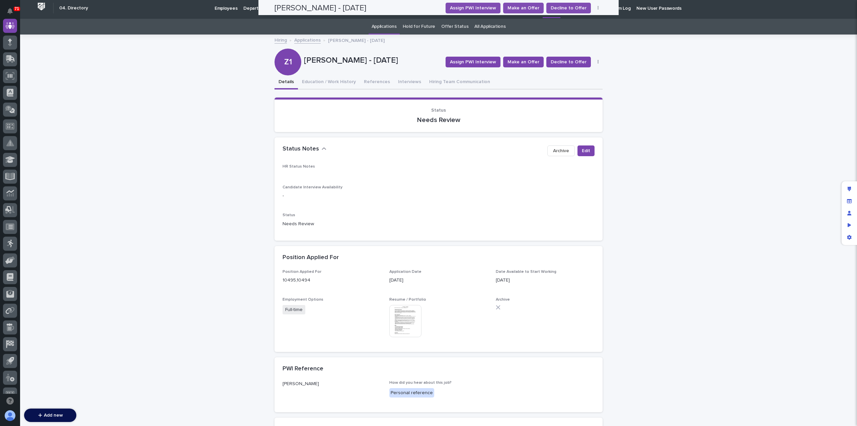
scroll to position [0, 0]
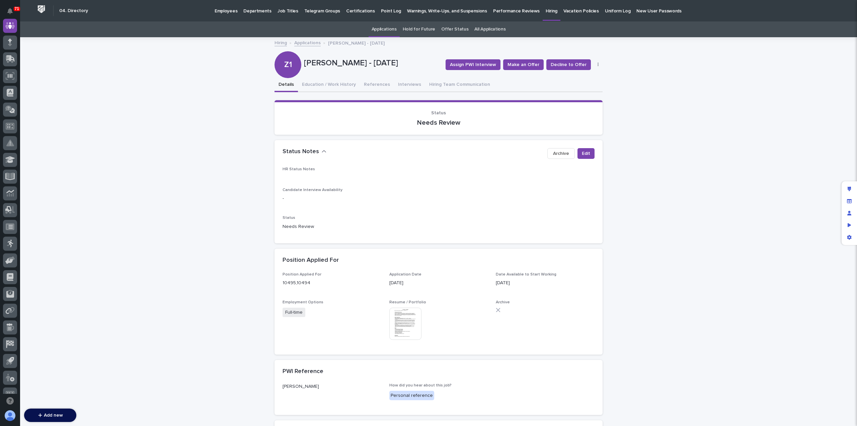
click at [306, 44] on link "Applications" at bounding box center [307, 43] width 26 height 8
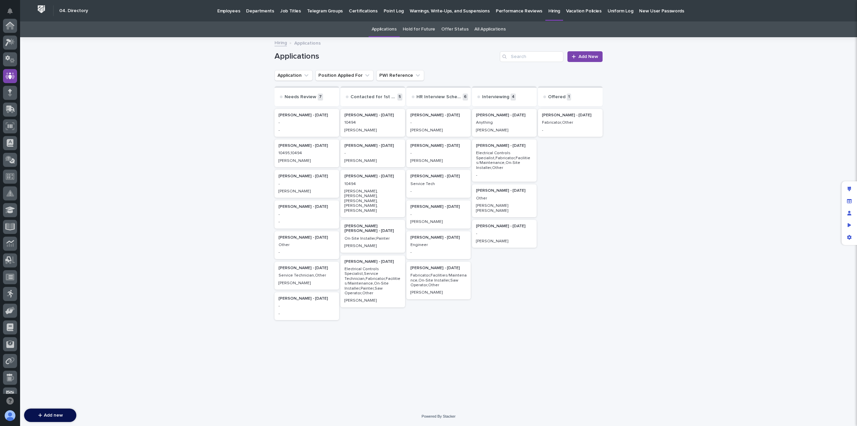
scroll to position [50, 0]
click at [302, 155] on p "10495,10494" at bounding box center [307, 153] width 57 height 5
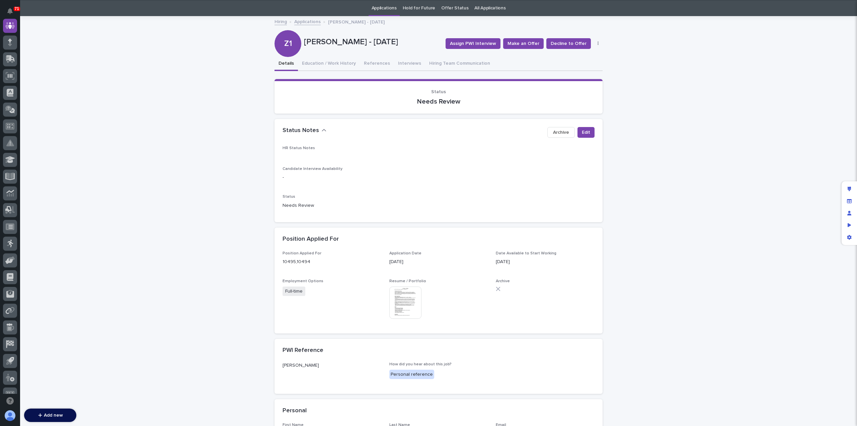
scroll to position [21, 0]
click at [583, 132] on span "Edit" at bounding box center [586, 132] width 8 height 7
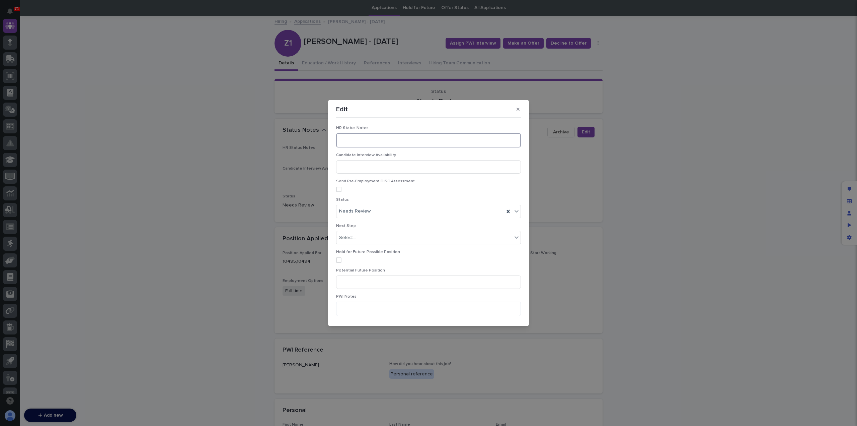
click at [389, 140] on textarea at bounding box center [428, 140] width 185 height 14
type textarea "**********"
click at [394, 206] on div "Needs Review" at bounding box center [421, 211] width 168 height 11
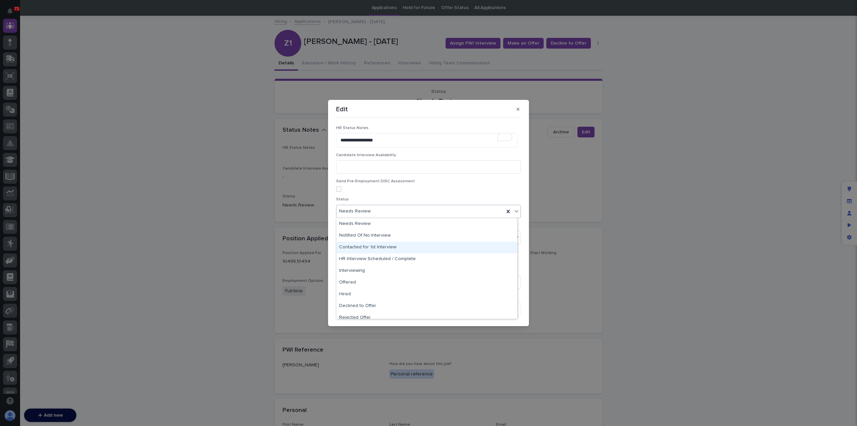
click at [385, 248] on div "Contacted for 1st Interview" at bounding box center [427, 248] width 181 height 12
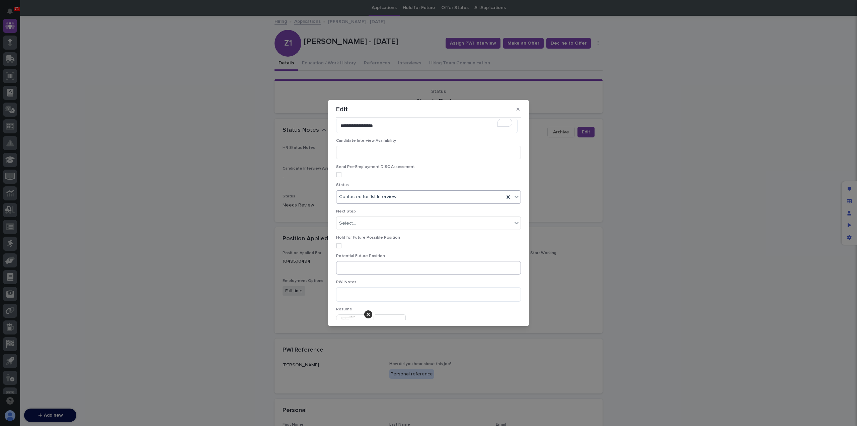
scroll to position [73, 0]
click at [497, 311] on button "Save" at bounding box center [507, 315] width 28 height 11
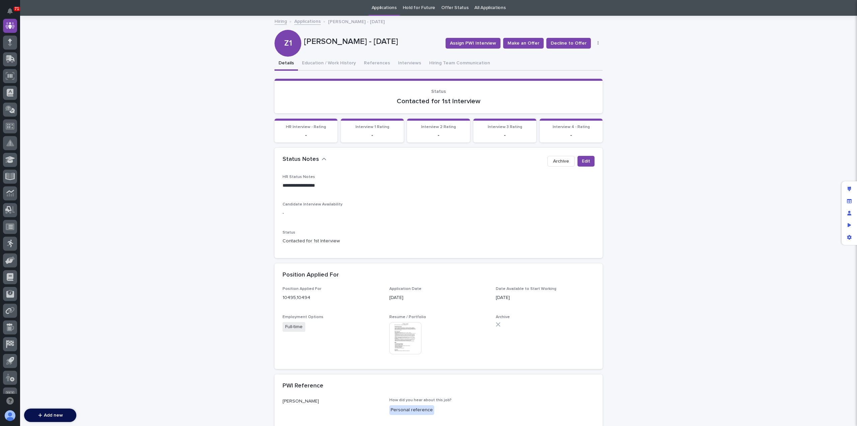
click at [303, 21] on link "Applications" at bounding box center [307, 21] width 26 height 8
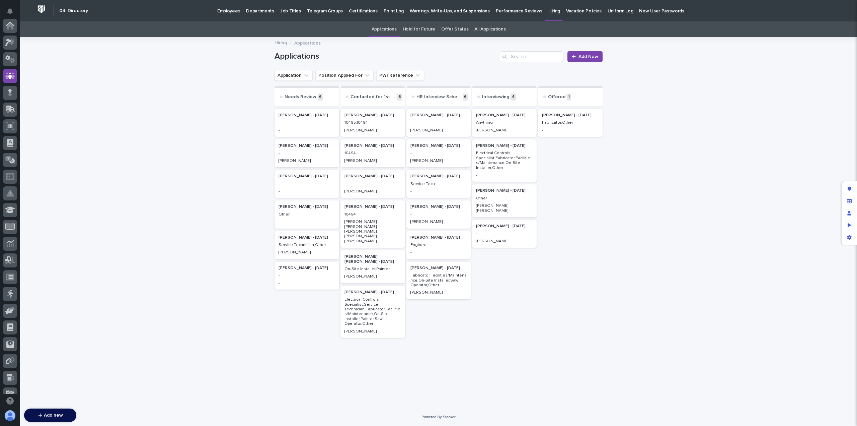
scroll to position [50, 0]
click at [305, 129] on p "-" at bounding box center [307, 130] width 57 height 5
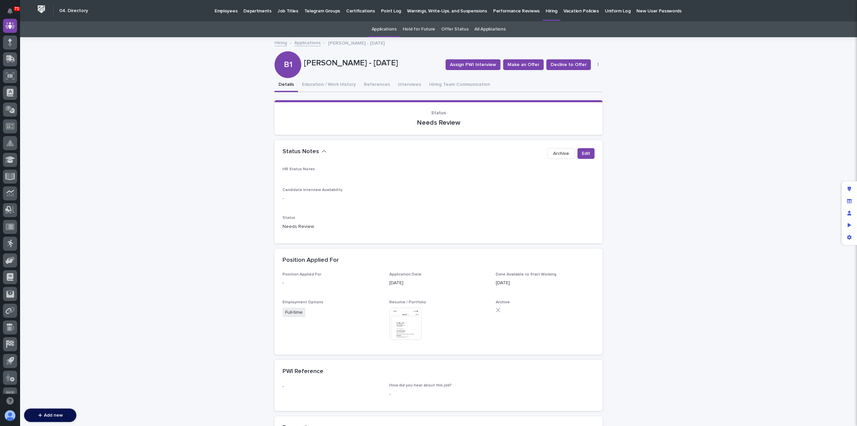
click at [305, 45] on link "Applications" at bounding box center [307, 43] width 26 height 8
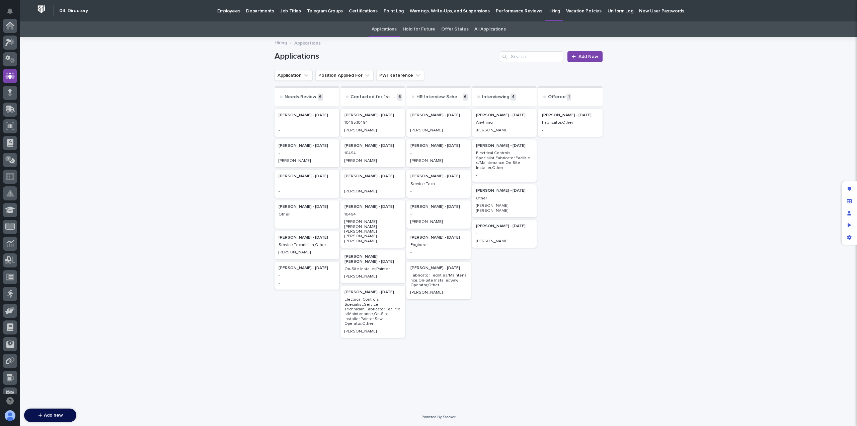
scroll to position [50, 0]
click at [497, 196] on p "Other" at bounding box center [504, 198] width 57 height 5
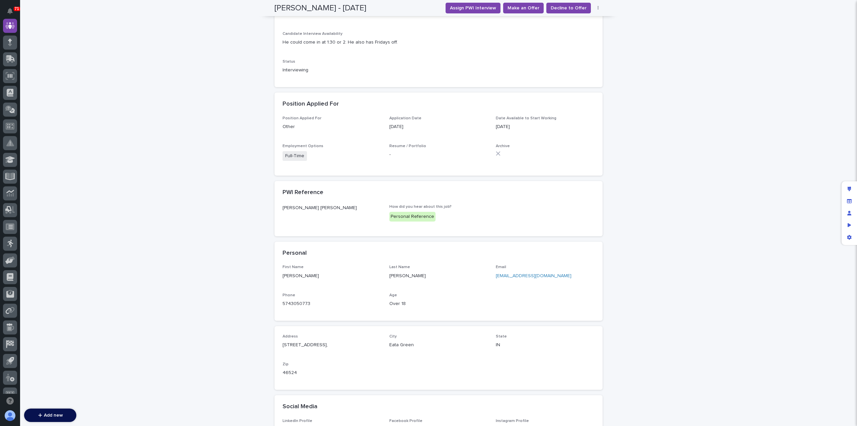
scroll to position [205, 0]
click at [513, 276] on link "christiehochstetler@gmail.com" at bounding box center [534, 275] width 76 height 5
click at [560, 11] on span "Decline to Offer" at bounding box center [569, 8] width 36 height 7
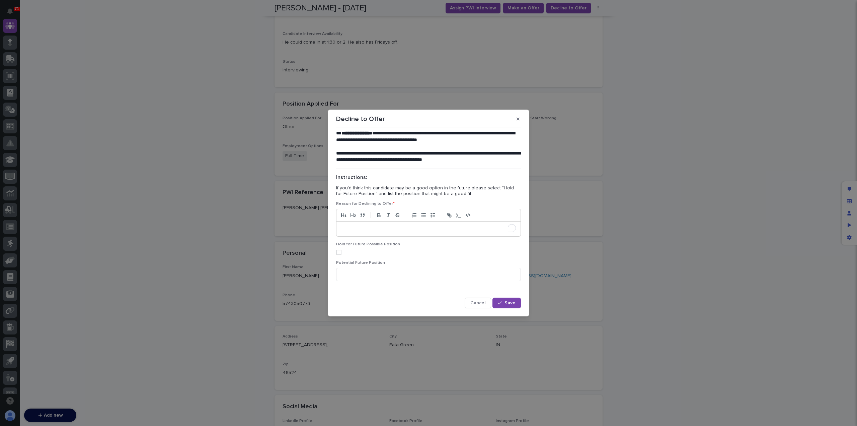
click at [354, 227] on p "To enrich screen reader interactions, please activate Accessibility in Grammarl…" at bounding box center [429, 228] width 174 height 7
click at [506, 305] on span "Save" at bounding box center [510, 302] width 11 height 5
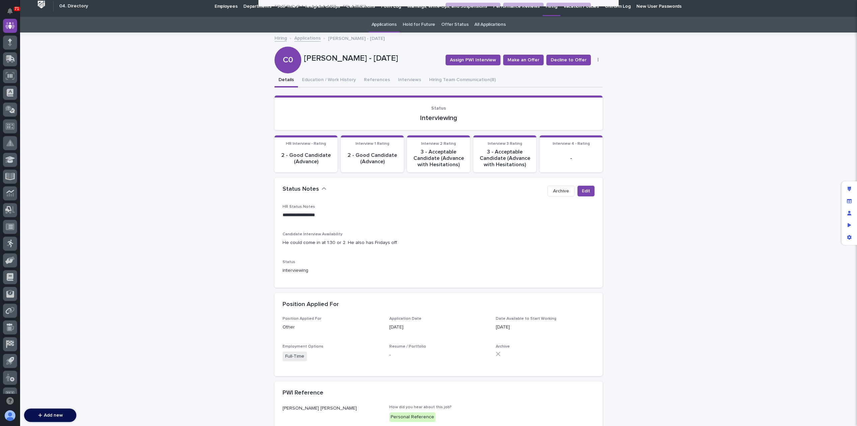
scroll to position [0, 0]
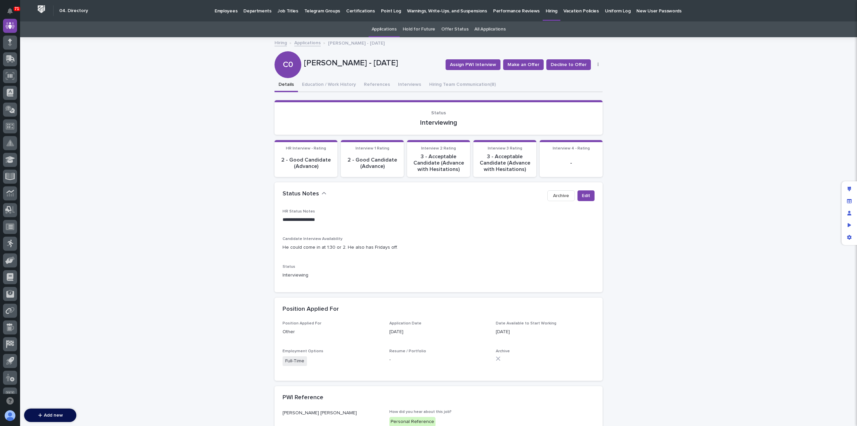
click at [298, 41] on link "Applications" at bounding box center [307, 43] width 26 height 8
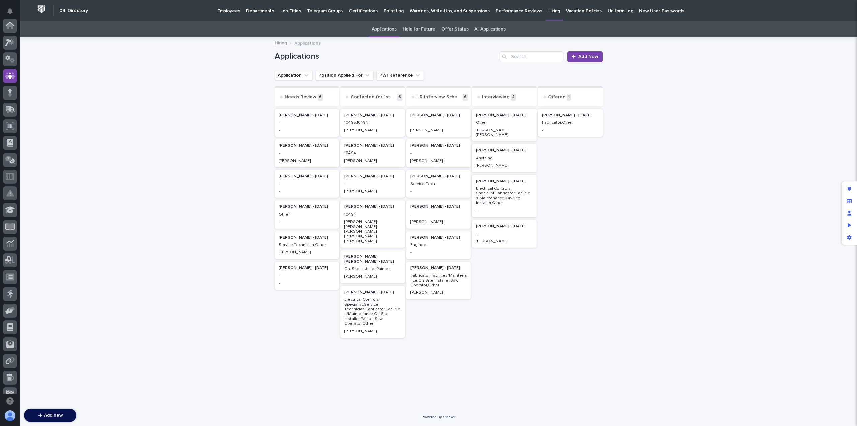
scroll to position [50, 0]
click at [498, 239] on p "[PERSON_NAME]" at bounding box center [504, 241] width 57 height 5
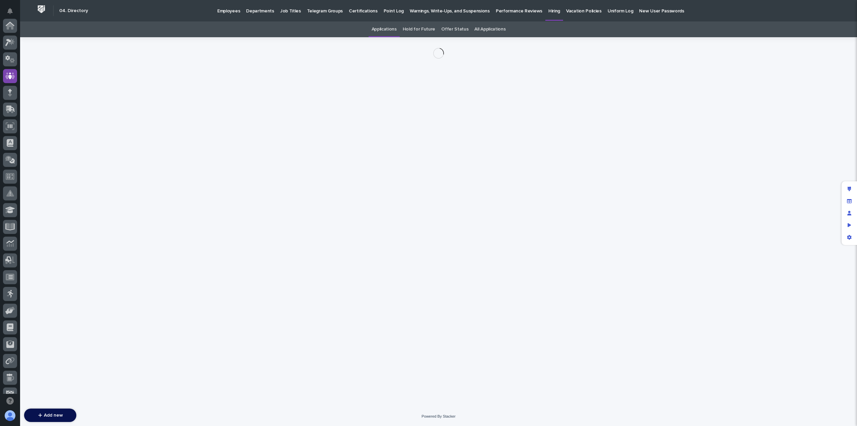
scroll to position [50, 0]
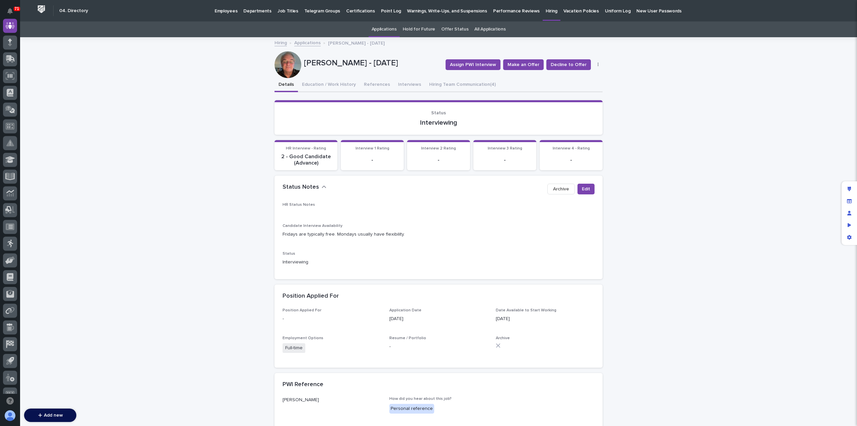
click at [176, 80] on div "Loading... Saving… Loading... Saving… Todd Stahly - 09/23/25 Assign PWI Intervi…" at bounding box center [438, 361] width 837 height 646
click at [440, 83] on button "Hiring Team Communication (4)" at bounding box center [462, 85] width 75 height 14
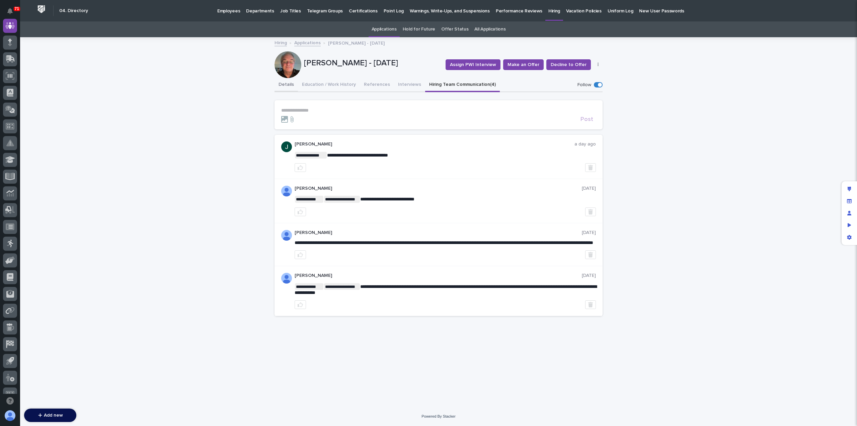
click at [285, 82] on button "Details" at bounding box center [286, 85] width 23 height 14
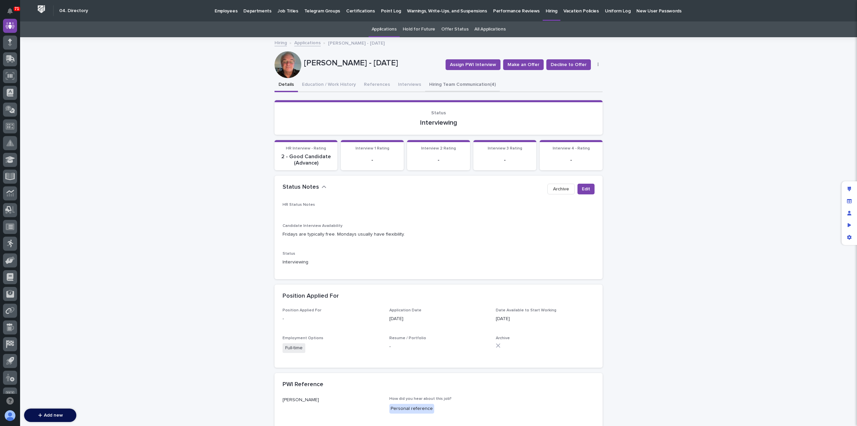
click at [443, 84] on button "Hiring Team Communication (4)" at bounding box center [462, 85] width 75 height 14
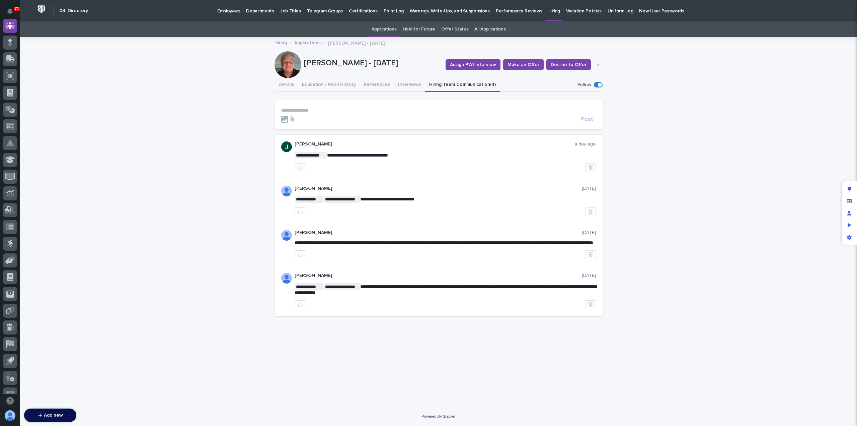
click at [313, 45] on link "Applications" at bounding box center [307, 43] width 26 height 8
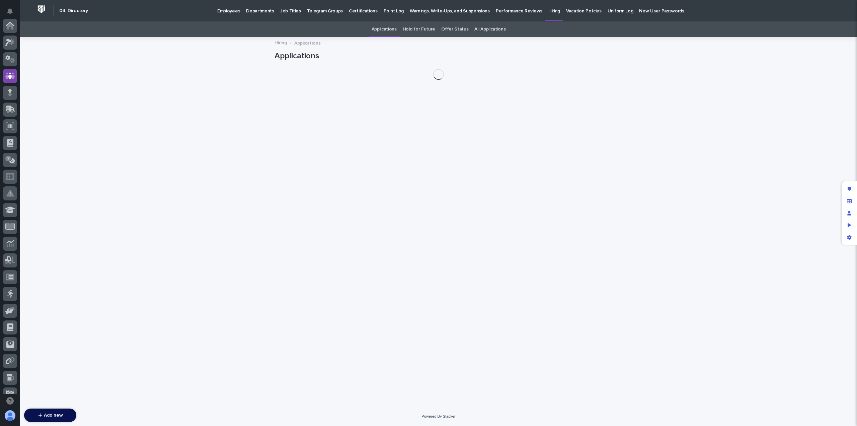
scroll to position [50, 0]
